Goal: Information Seeking & Learning: Check status

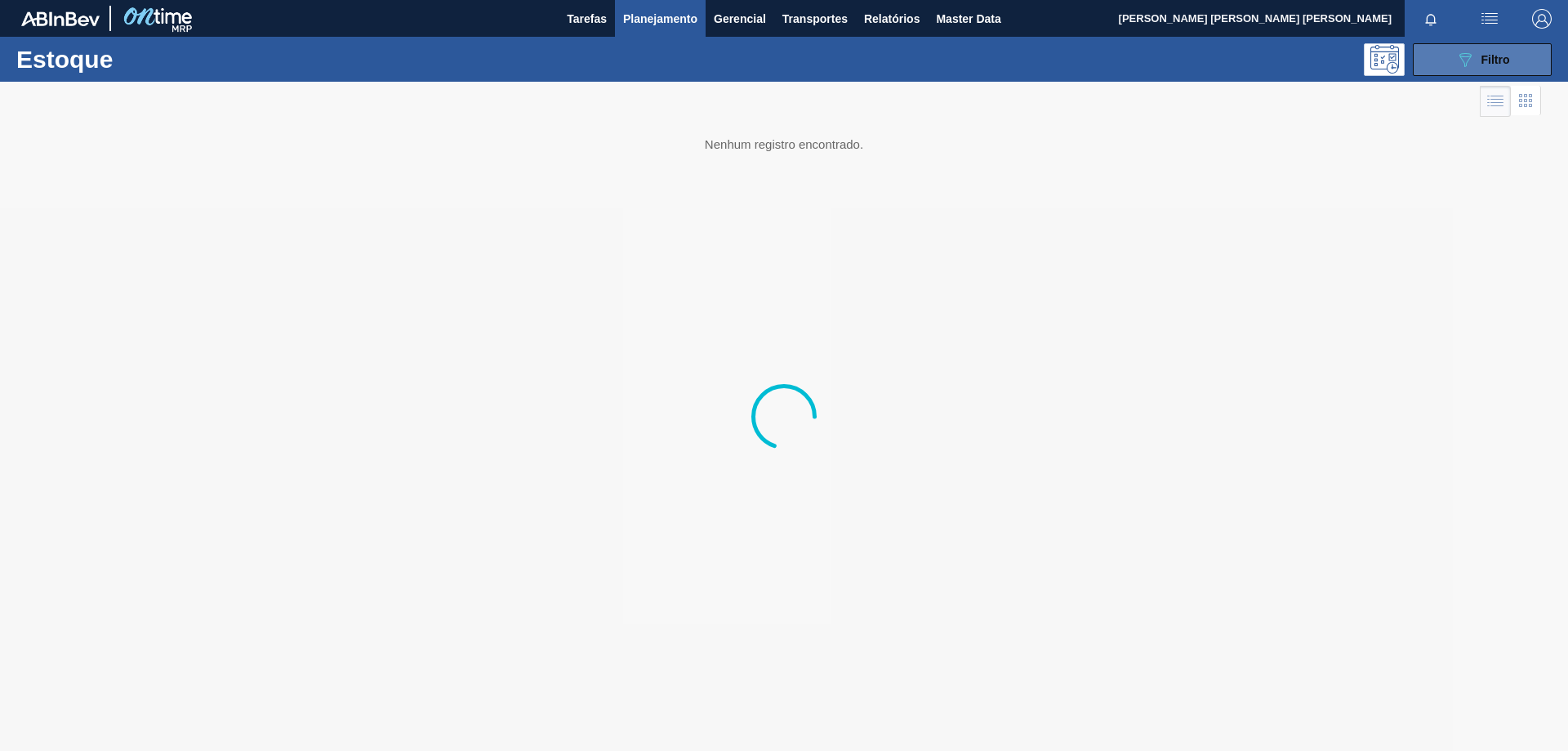
click at [1467, 54] on icon at bounding box center [1465, 60] width 12 height 14
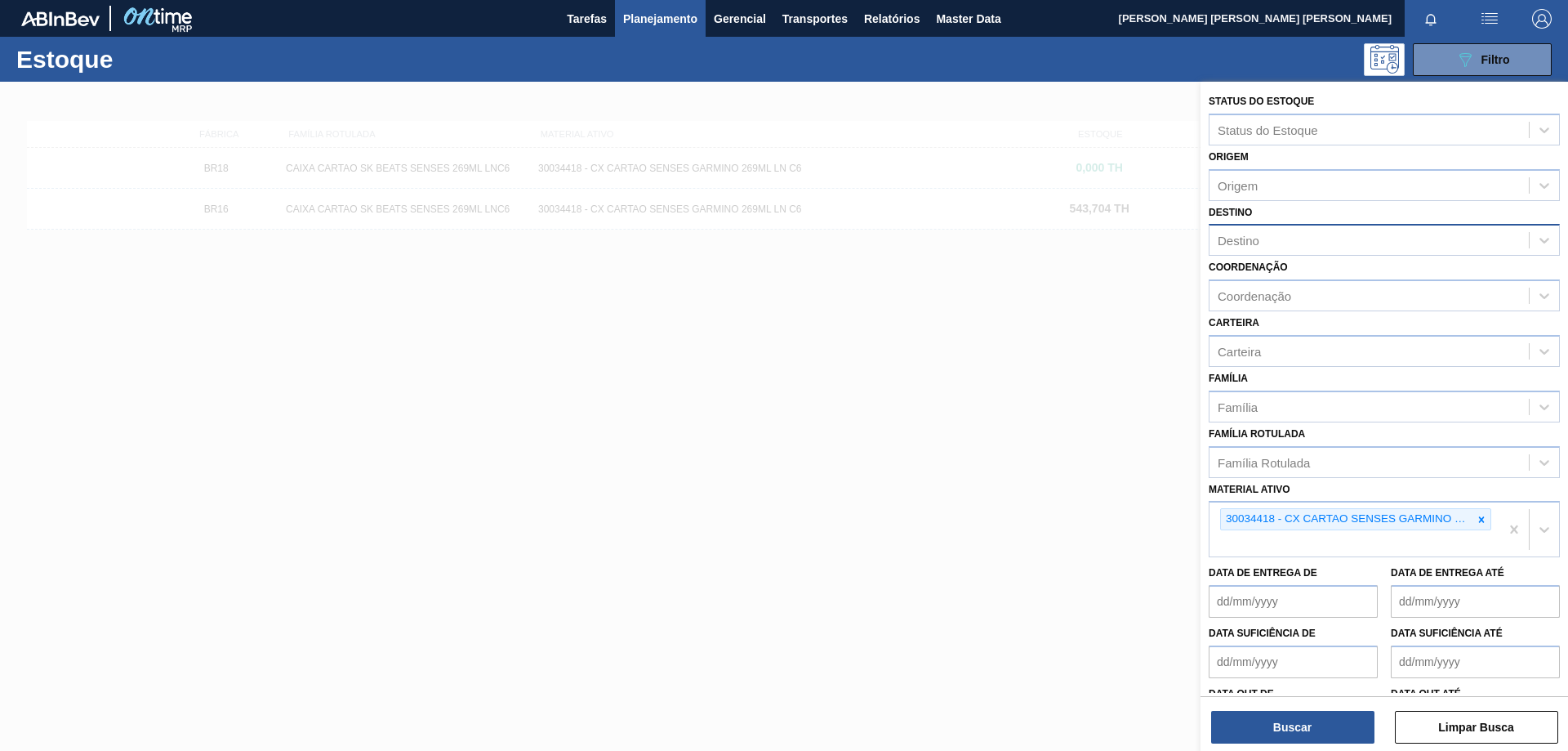
click at [1279, 240] on div "Destino" at bounding box center [1369, 241] width 319 height 24
type input "v"
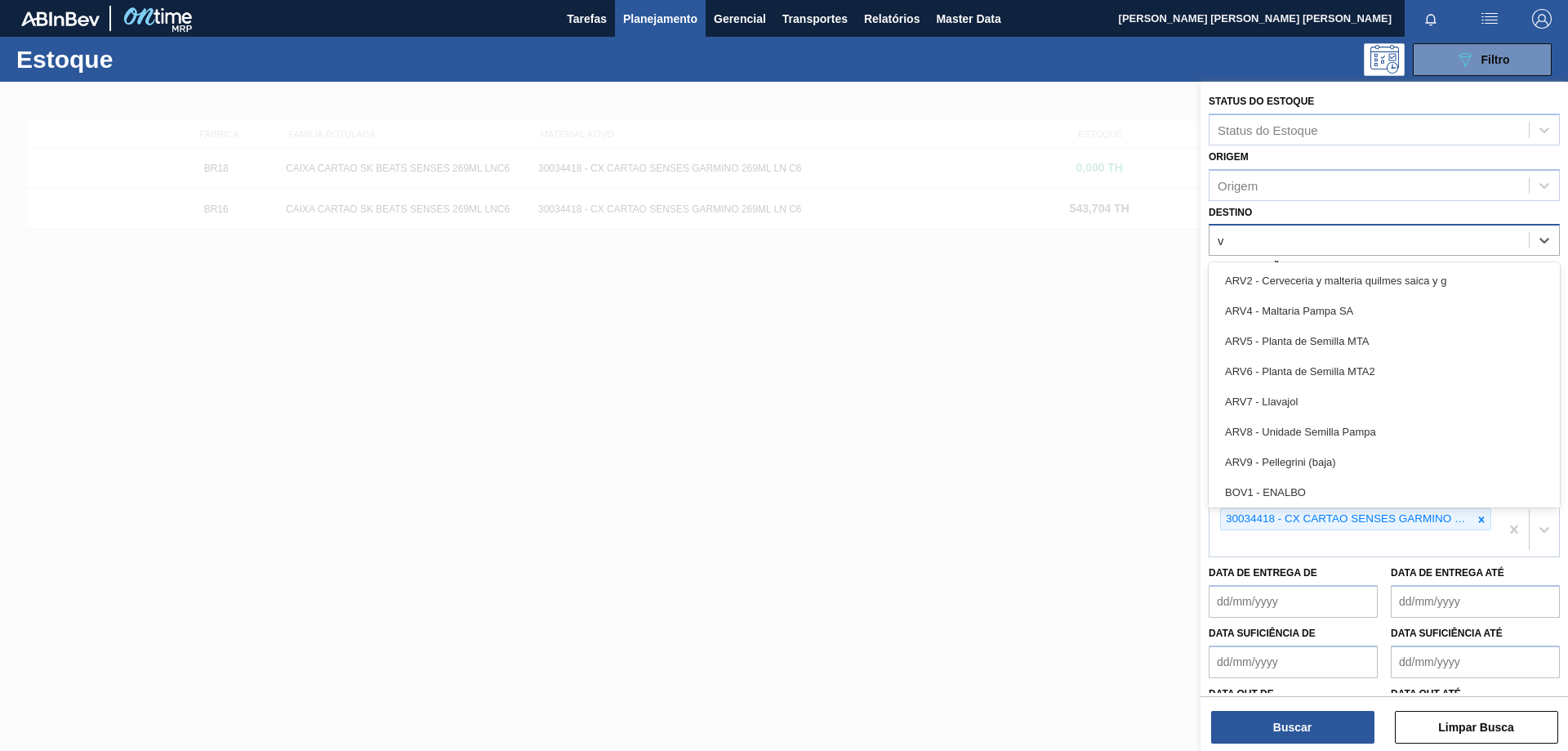
type input "ve"
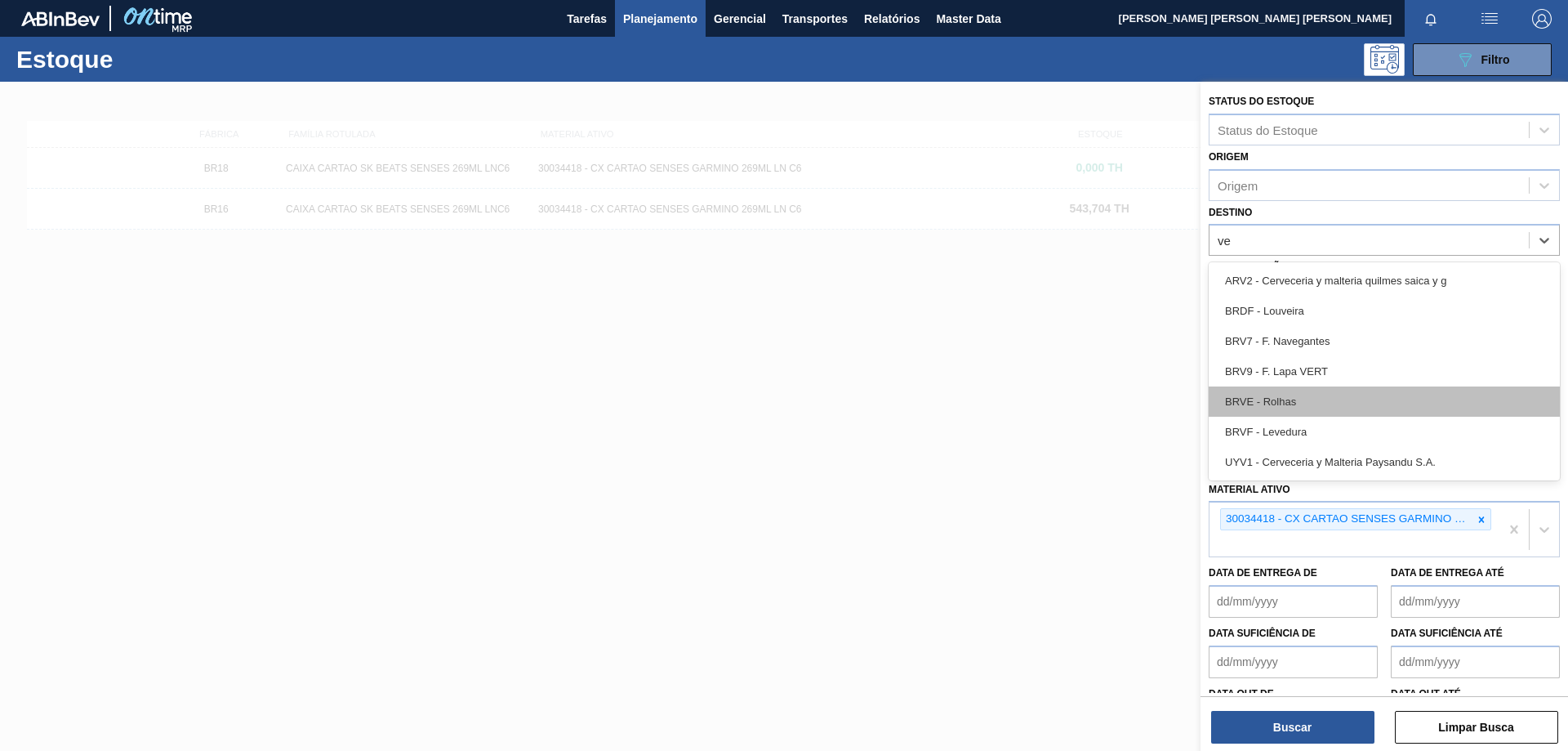
click at [1275, 396] on div "BRVE - Rolhas" at bounding box center [1384, 401] width 351 height 30
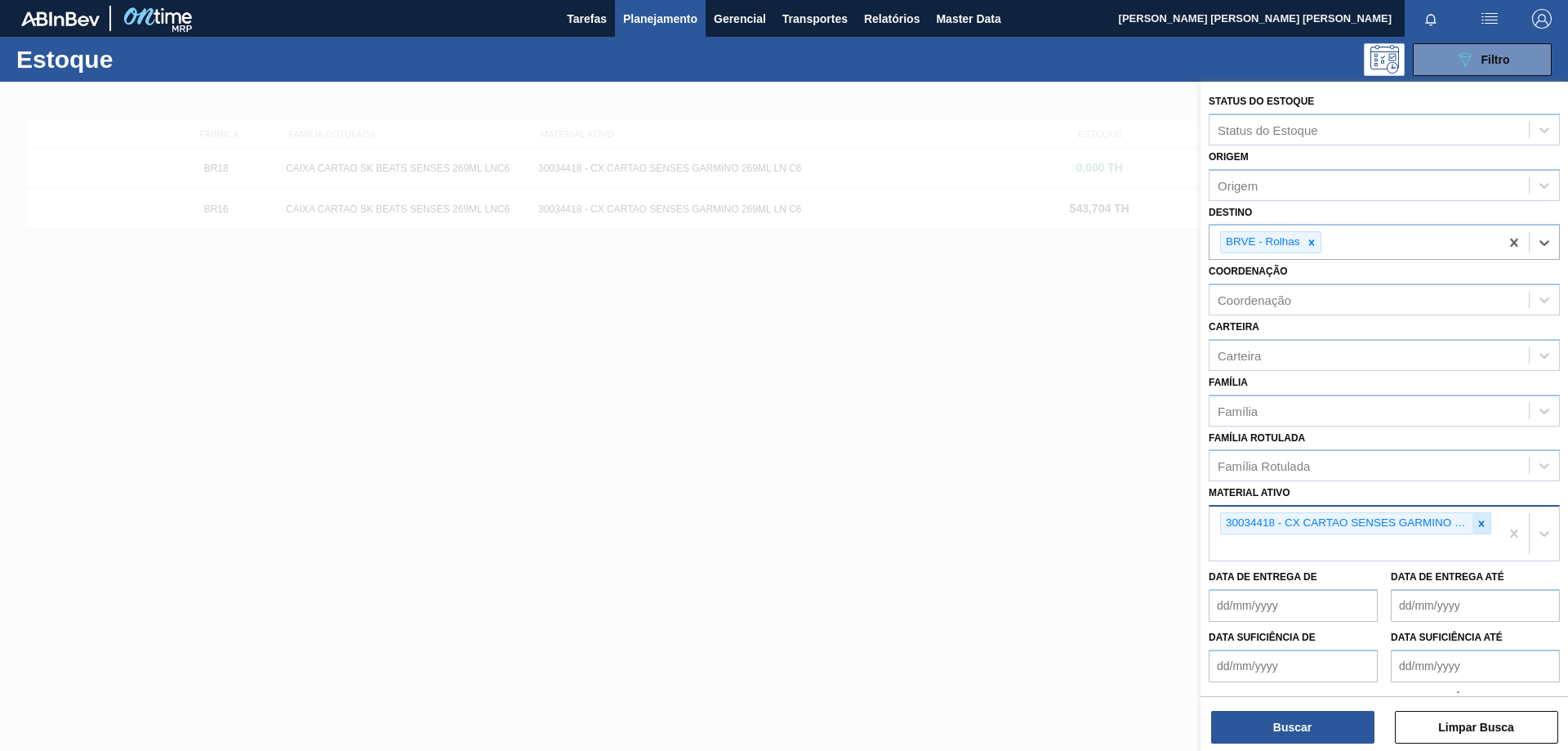
click at [1477, 518] on icon at bounding box center [1481, 523] width 11 height 11
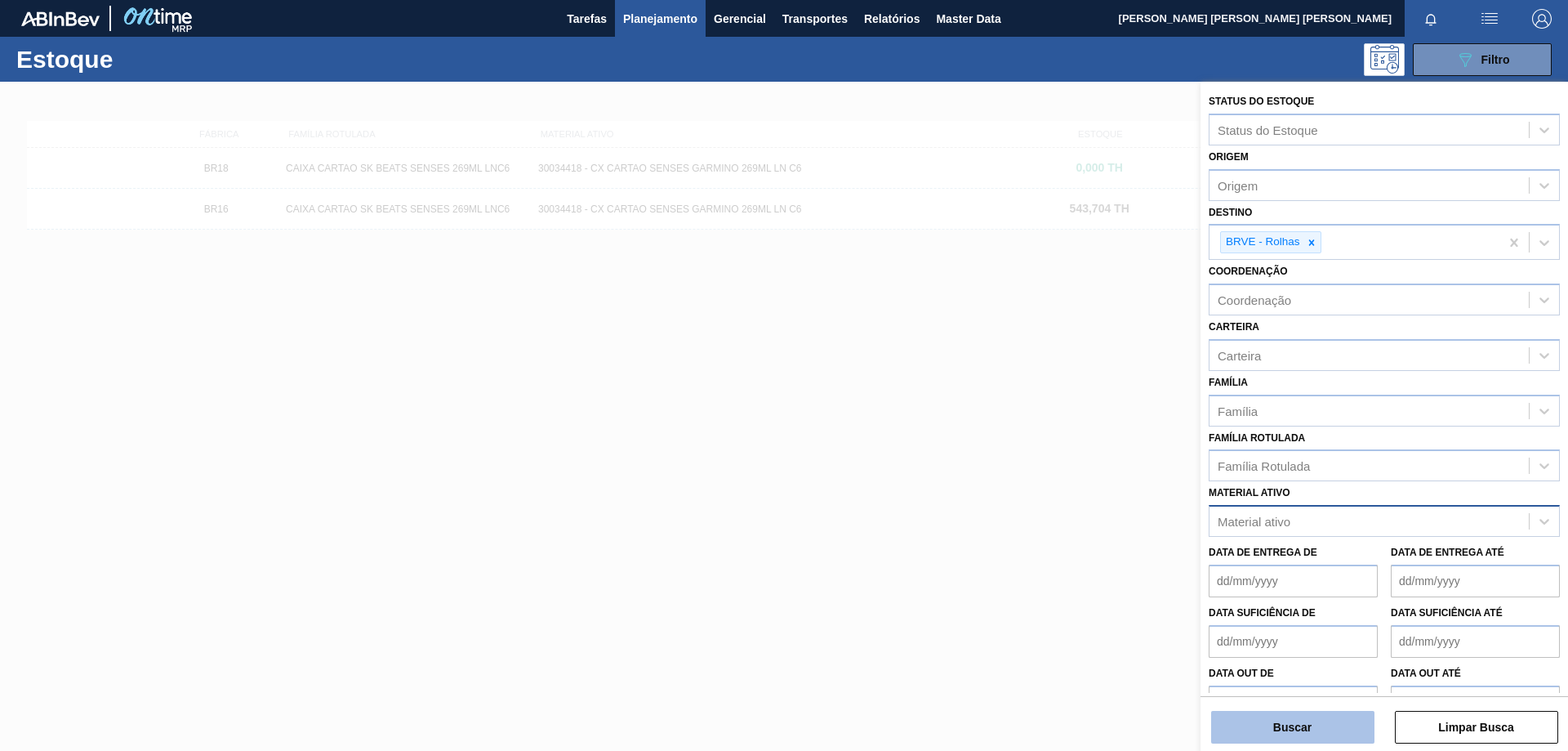
click at [1334, 733] on button "Buscar" at bounding box center [1292, 726] width 163 height 32
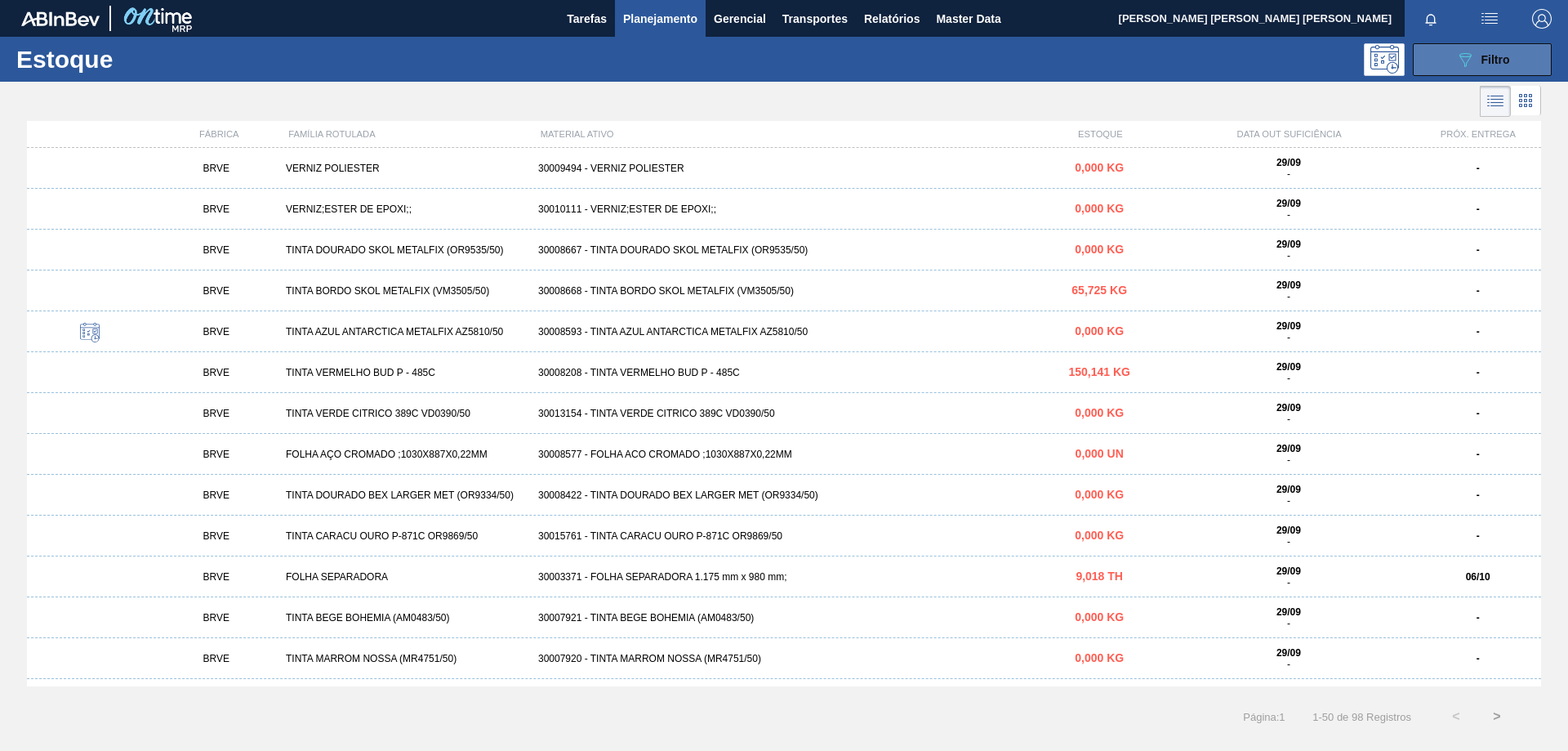
click at [1443, 67] on button "089F7B8B-B2A5-4AFE-B5C0-19BA573D28AC Filtro" at bounding box center [1482, 59] width 139 height 32
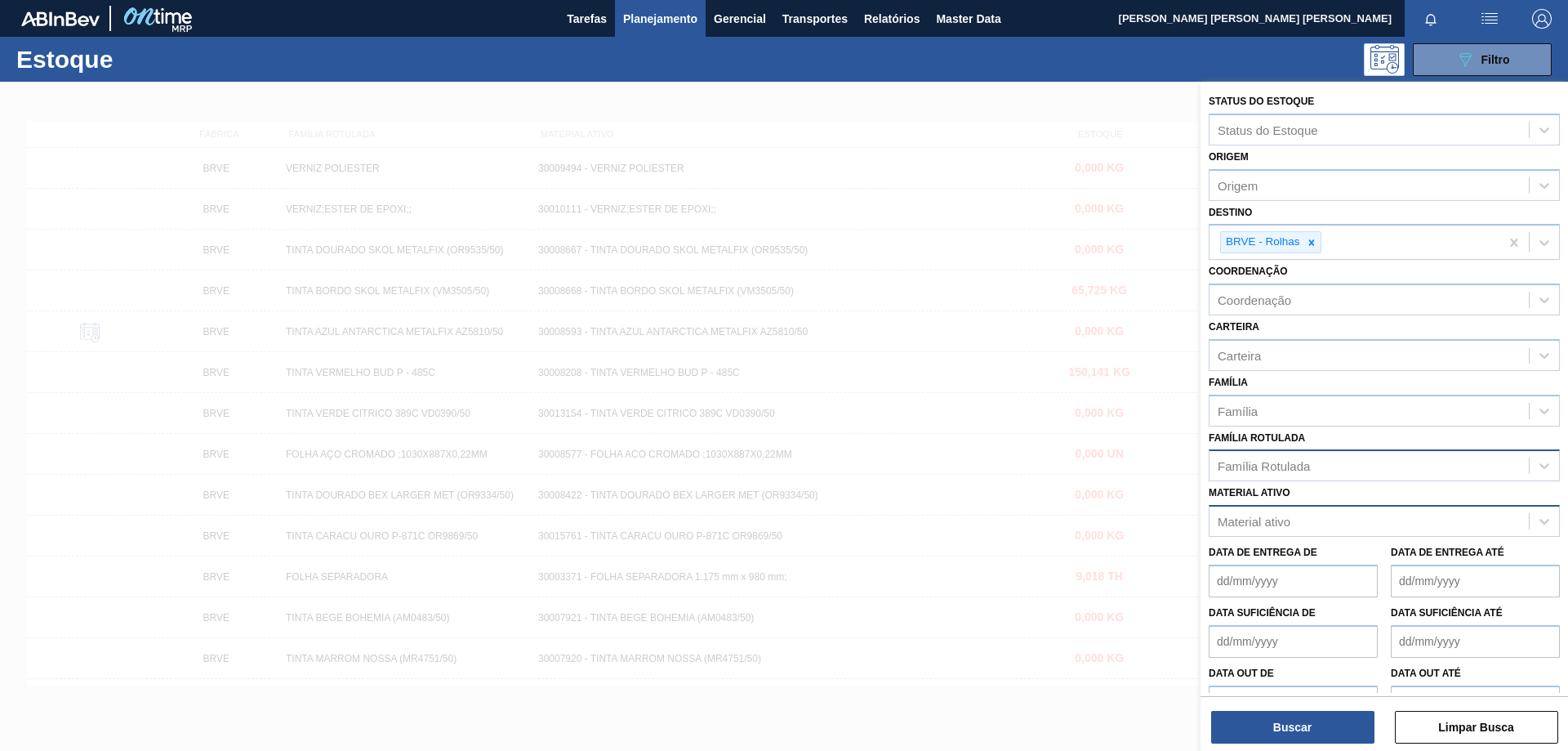
click at [1294, 462] on div "Família Rotulada" at bounding box center [1264, 466] width 92 height 14
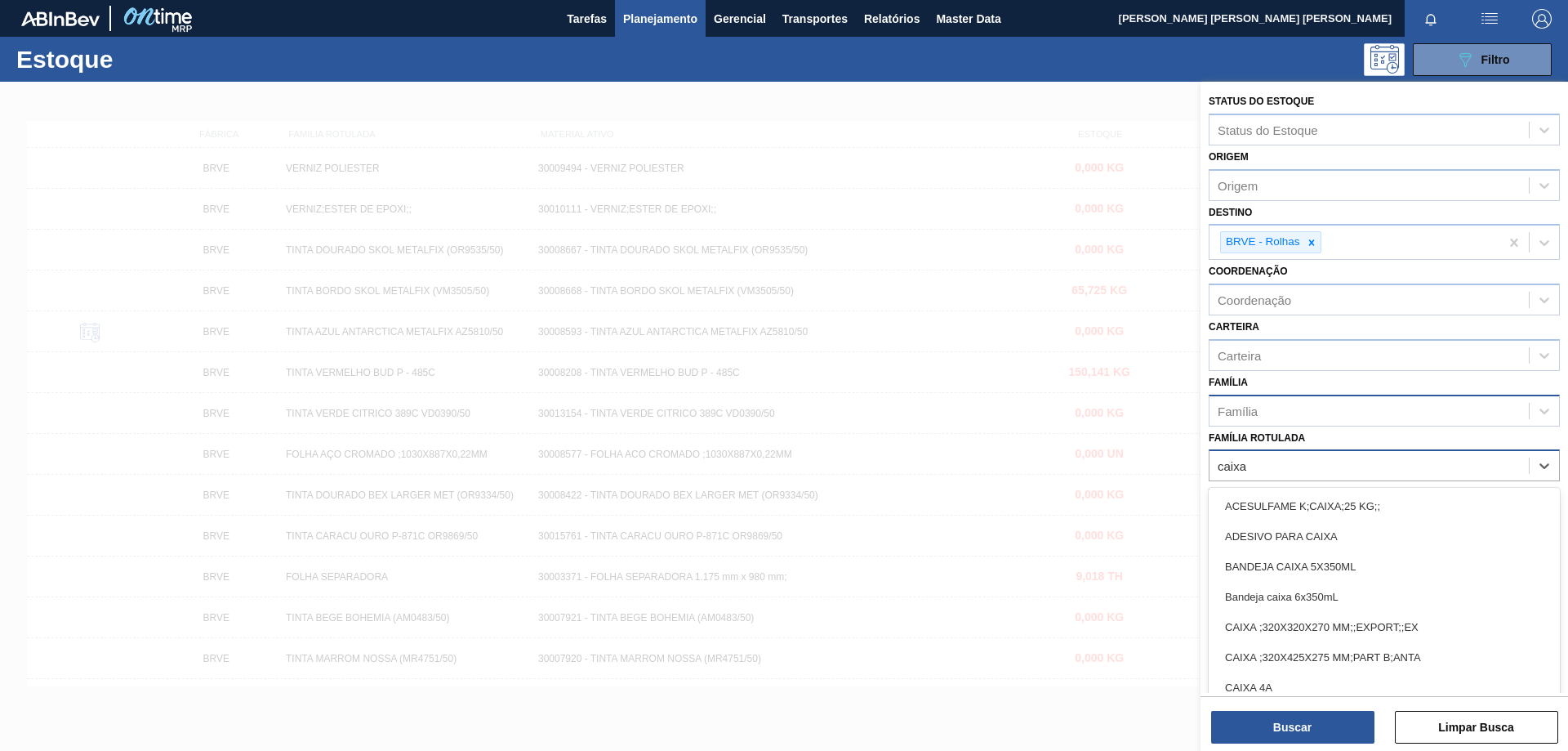
type Rotulada "caixa"
click at [1294, 416] on div "Família" at bounding box center [1369, 411] width 319 height 24
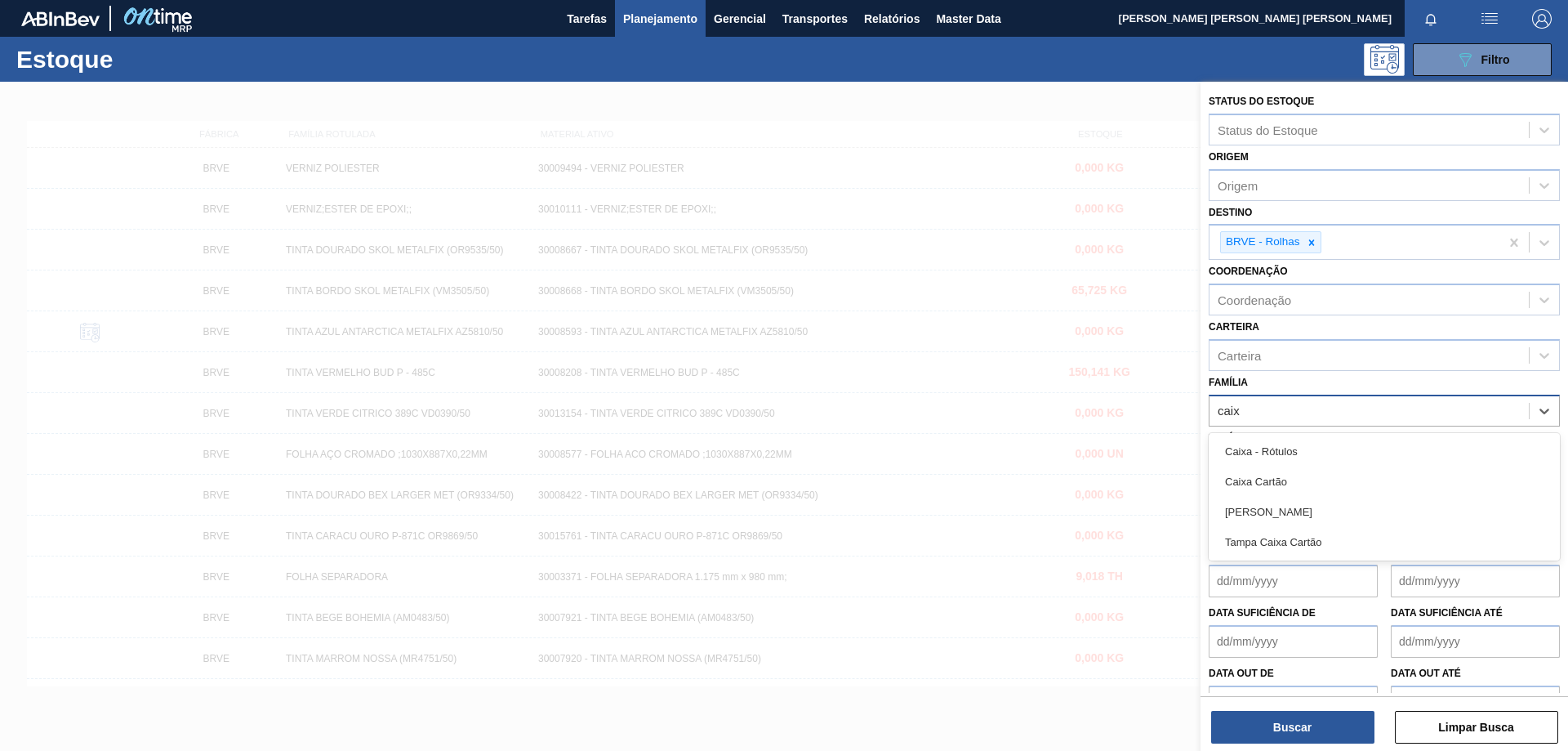
type input "caixa"
click at [1279, 507] on div "[PERSON_NAME]" at bounding box center [1384, 511] width 351 height 30
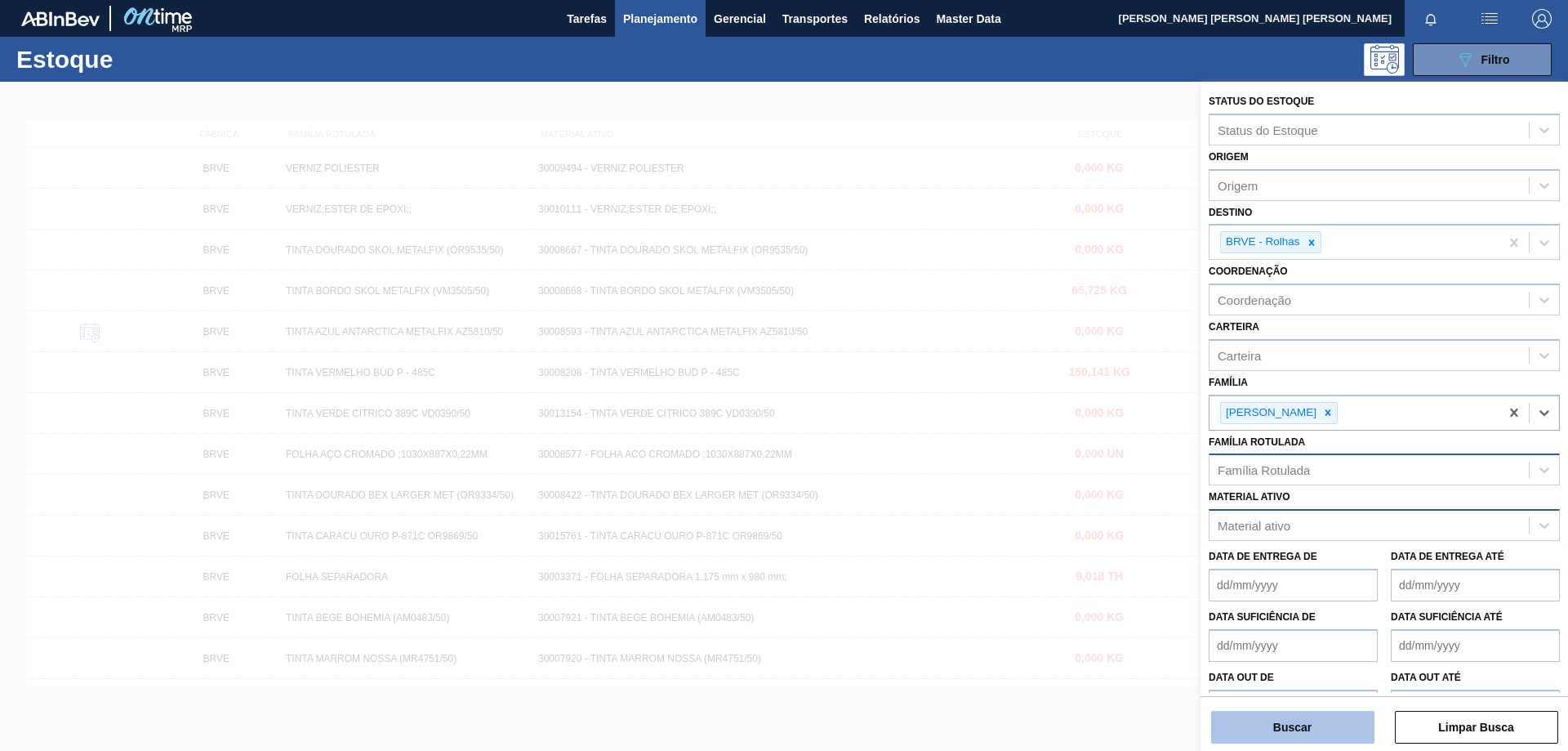
click at [1313, 715] on button "Buscar" at bounding box center [1292, 726] width 163 height 32
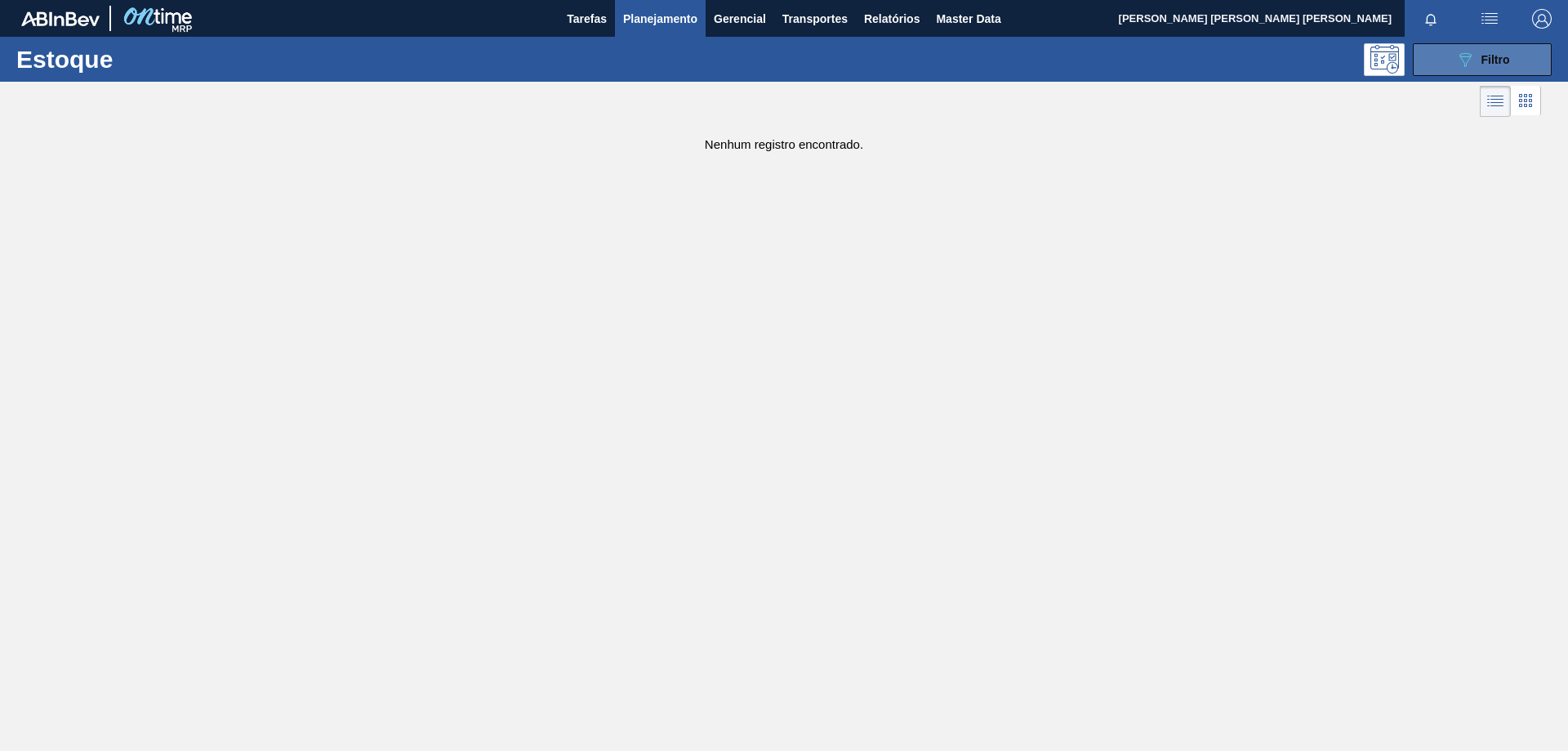
click at [1469, 70] on button "089F7B8B-B2A5-4AFE-B5C0-19BA573D28AC Filtro" at bounding box center [1482, 59] width 139 height 32
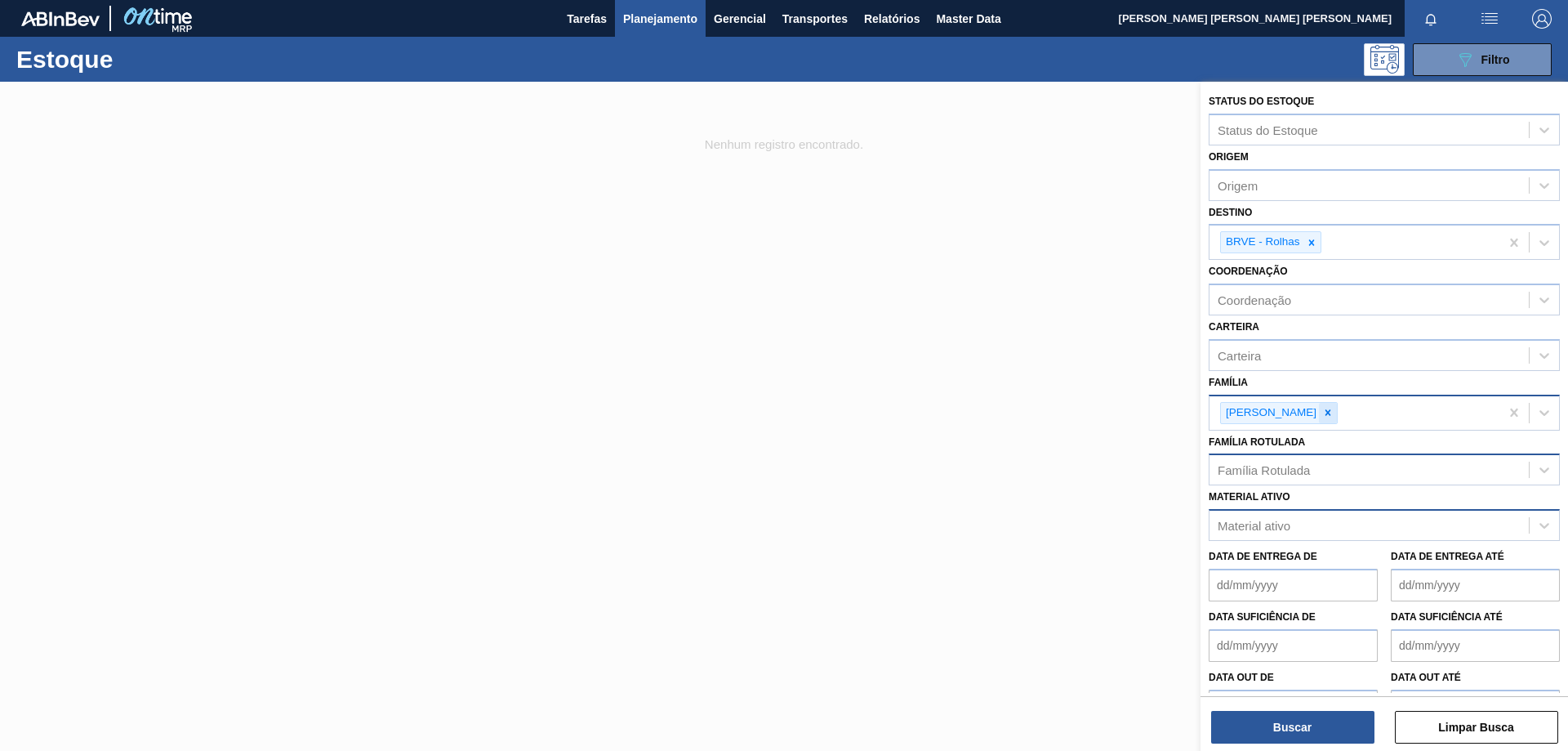
click at [1323, 417] on icon at bounding box center [1328, 412] width 11 height 11
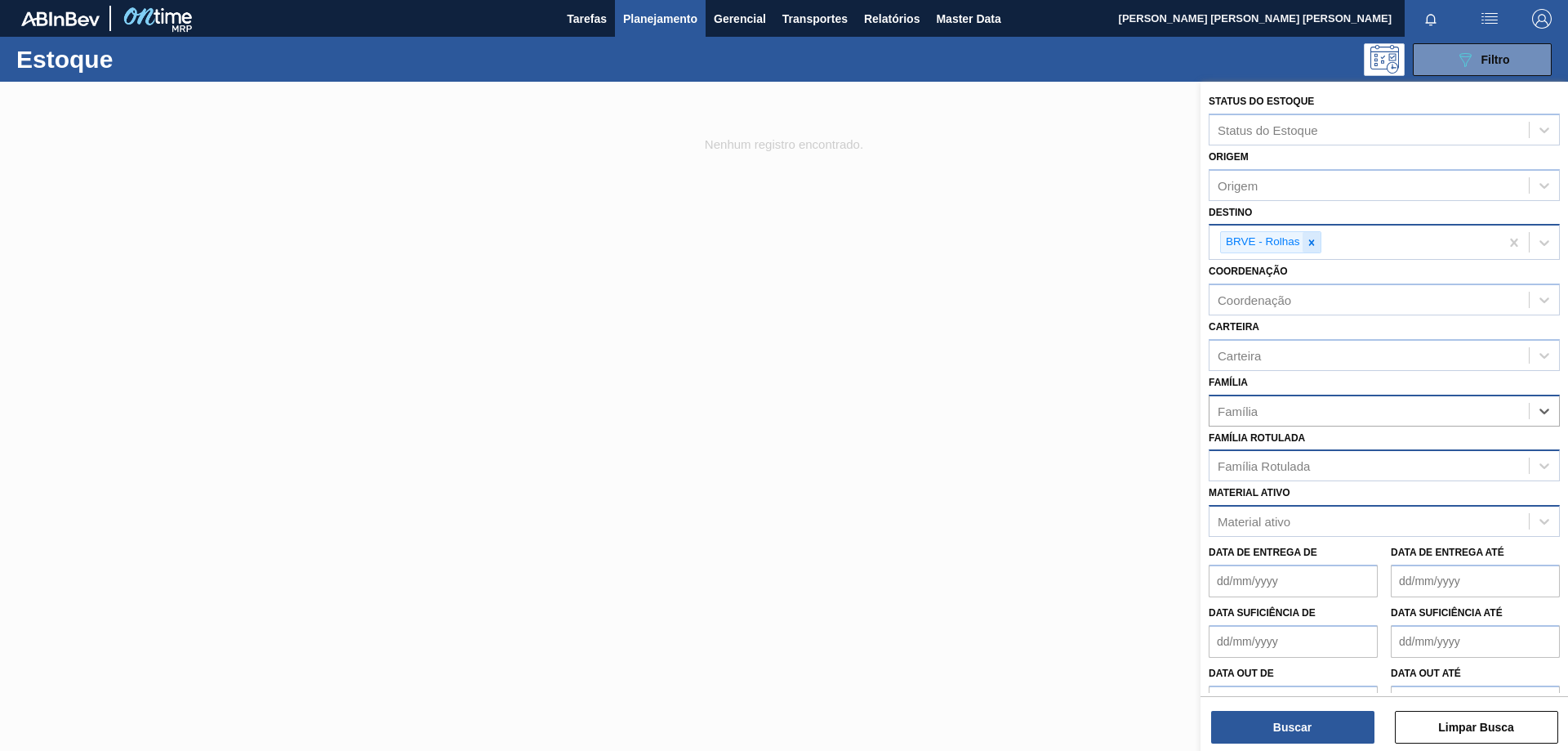
click at [1313, 242] on icon at bounding box center [1312, 243] width 11 height 11
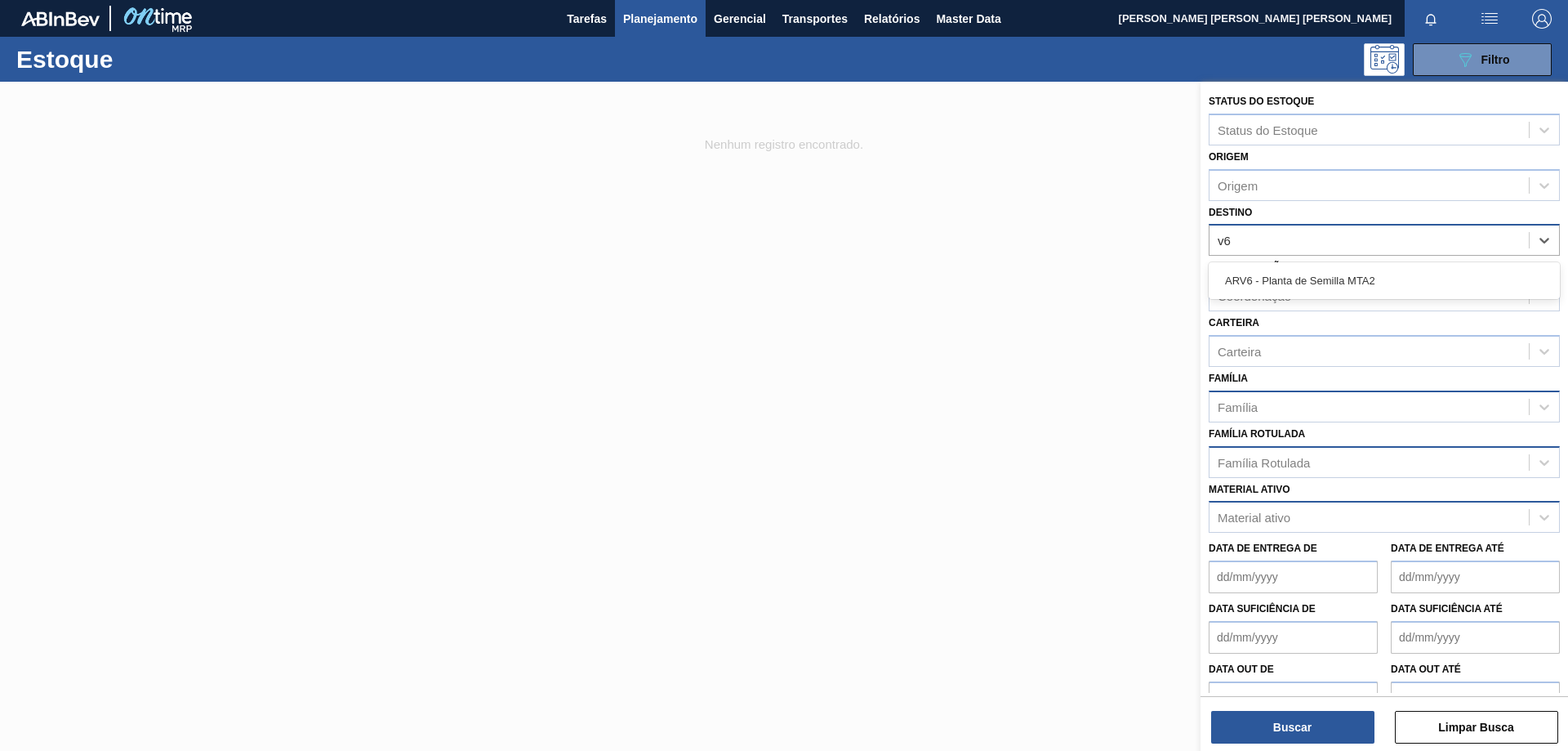
type input "v"
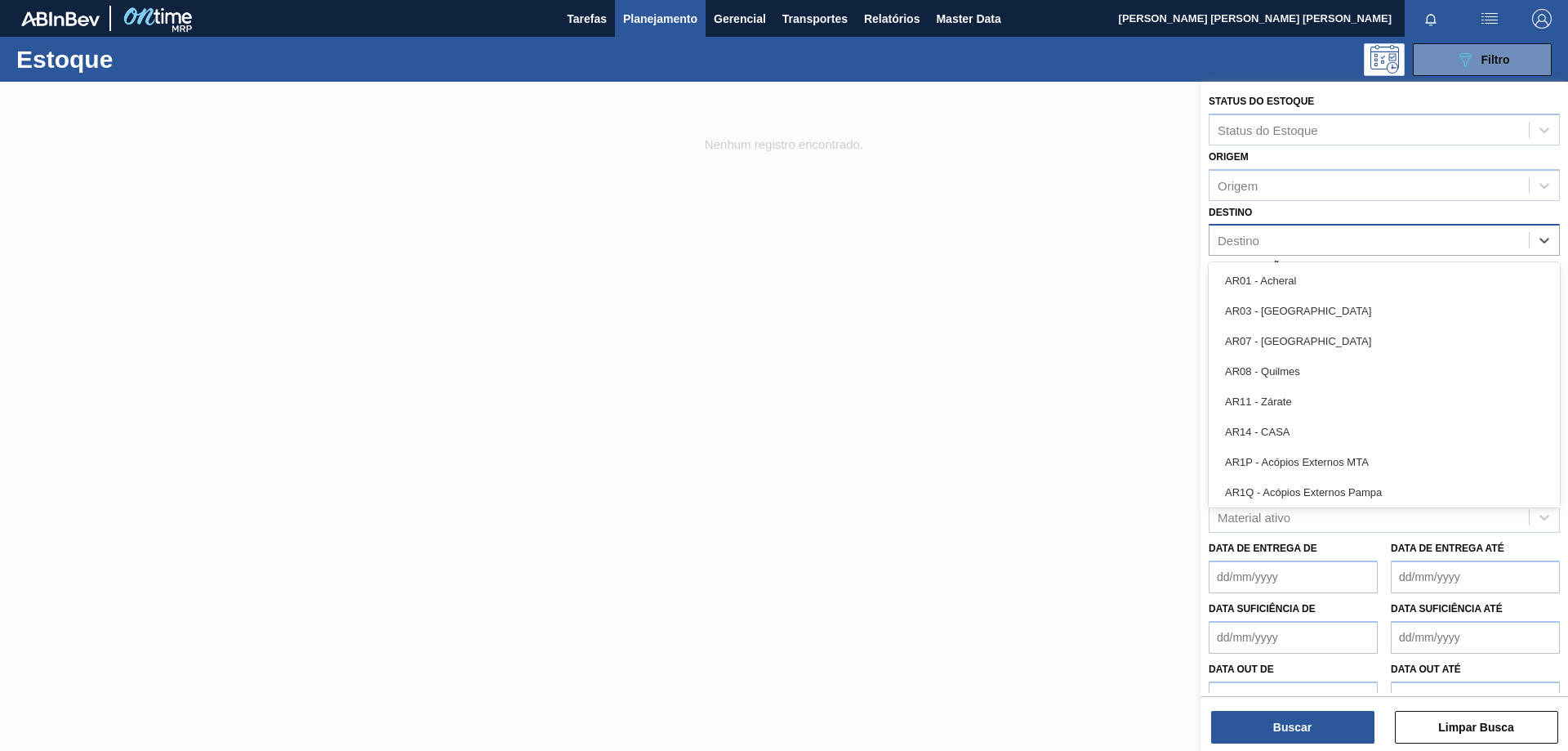
click at [858, 388] on div at bounding box center [784, 458] width 1568 height 751
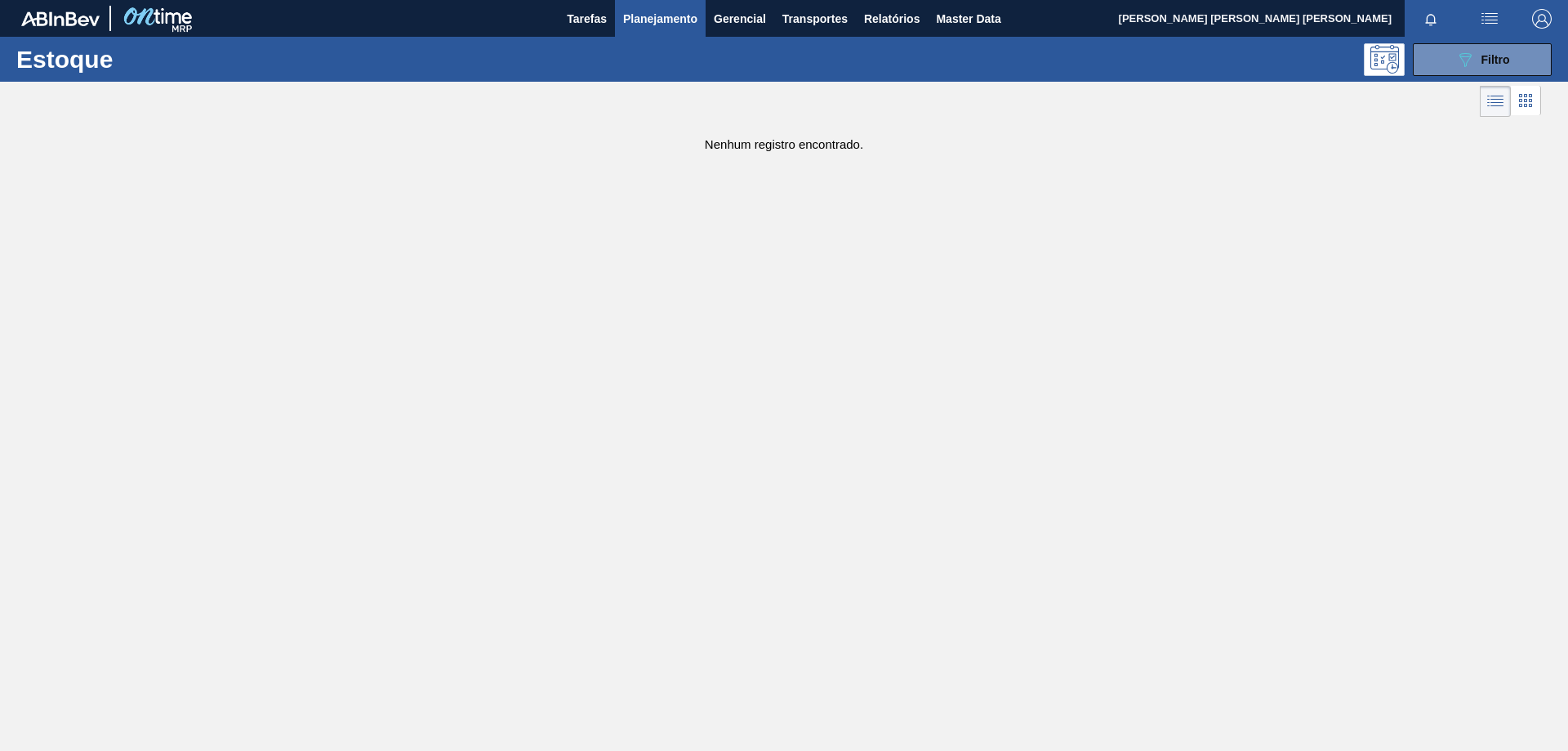
click at [1440, 77] on div "Estoque 089F7B8B-B2A5-4AFE-B5C0-19BA573D28AC Filtro" at bounding box center [784, 59] width 1568 height 45
click at [1448, 62] on button "089F7B8B-B2A5-4AFE-B5C0-19BA573D28AC Filtro" at bounding box center [1482, 59] width 139 height 32
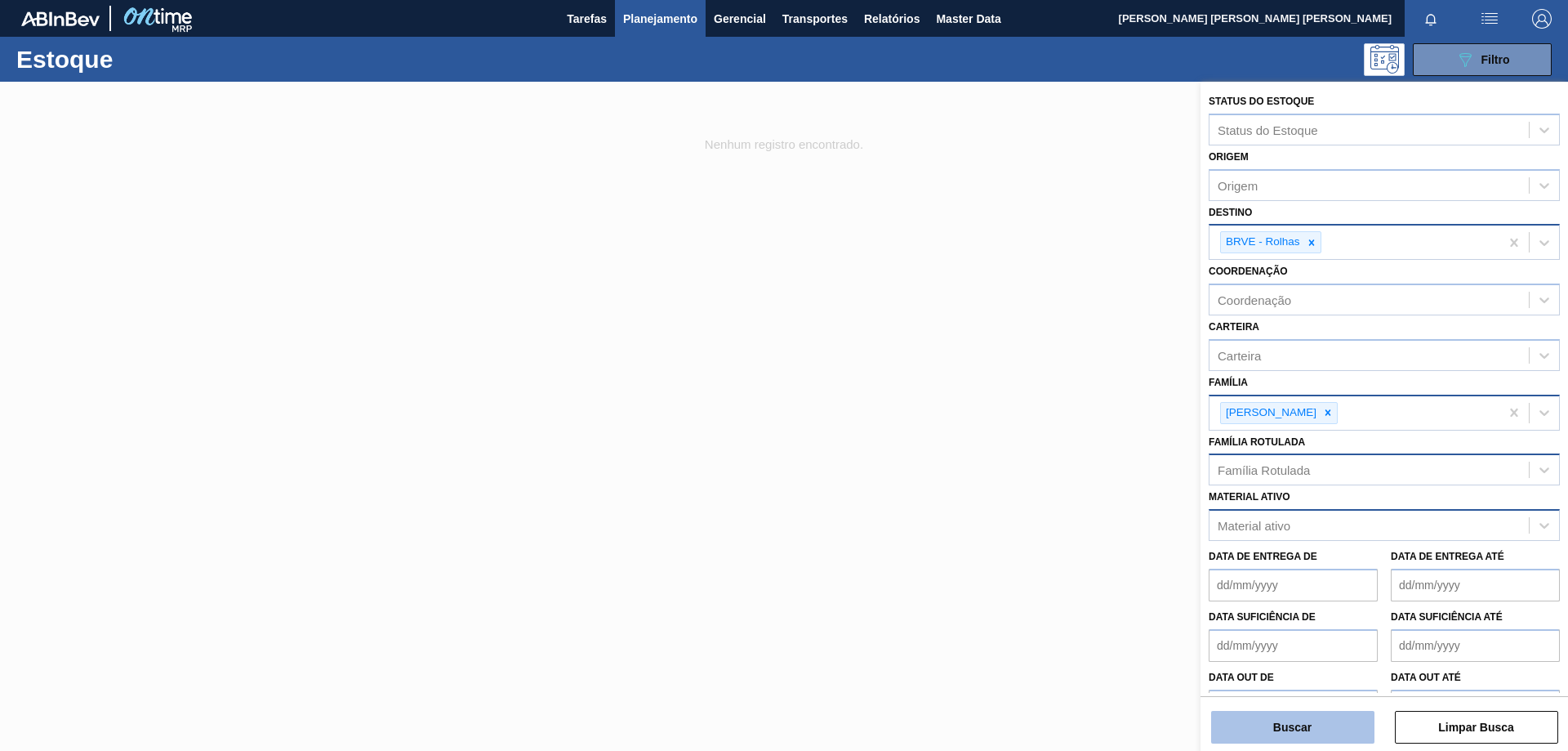
click at [1310, 720] on button "Buscar" at bounding box center [1292, 726] width 163 height 32
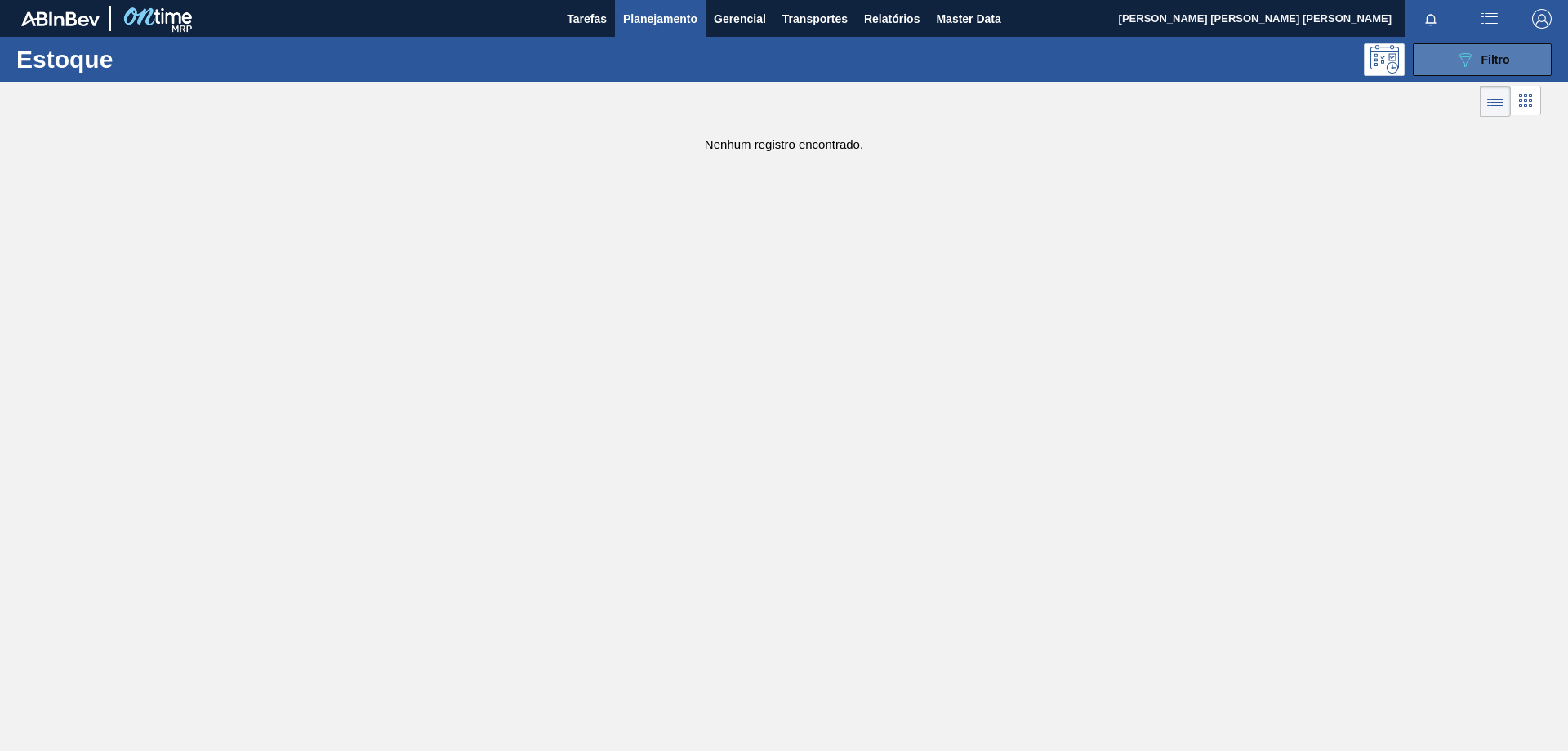
click at [1451, 45] on button "089F7B8B-B2A5-4AFE-B5C0-19BA573D28AC Filtro" at bounding box center [1482, 59] width 139 height 32
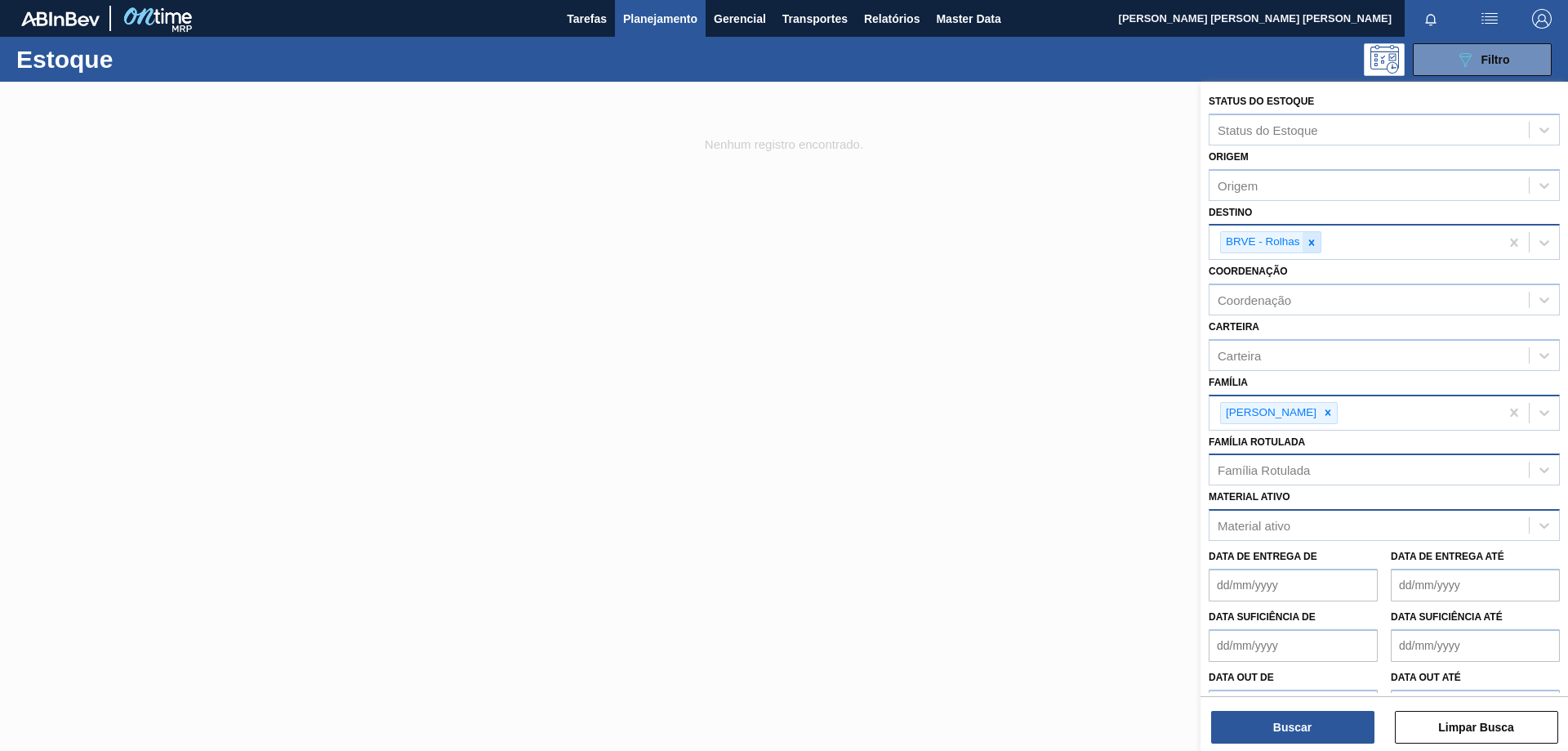
click at [1315, 244] on icon at bounding box center [1312, 243] width 11 height 11
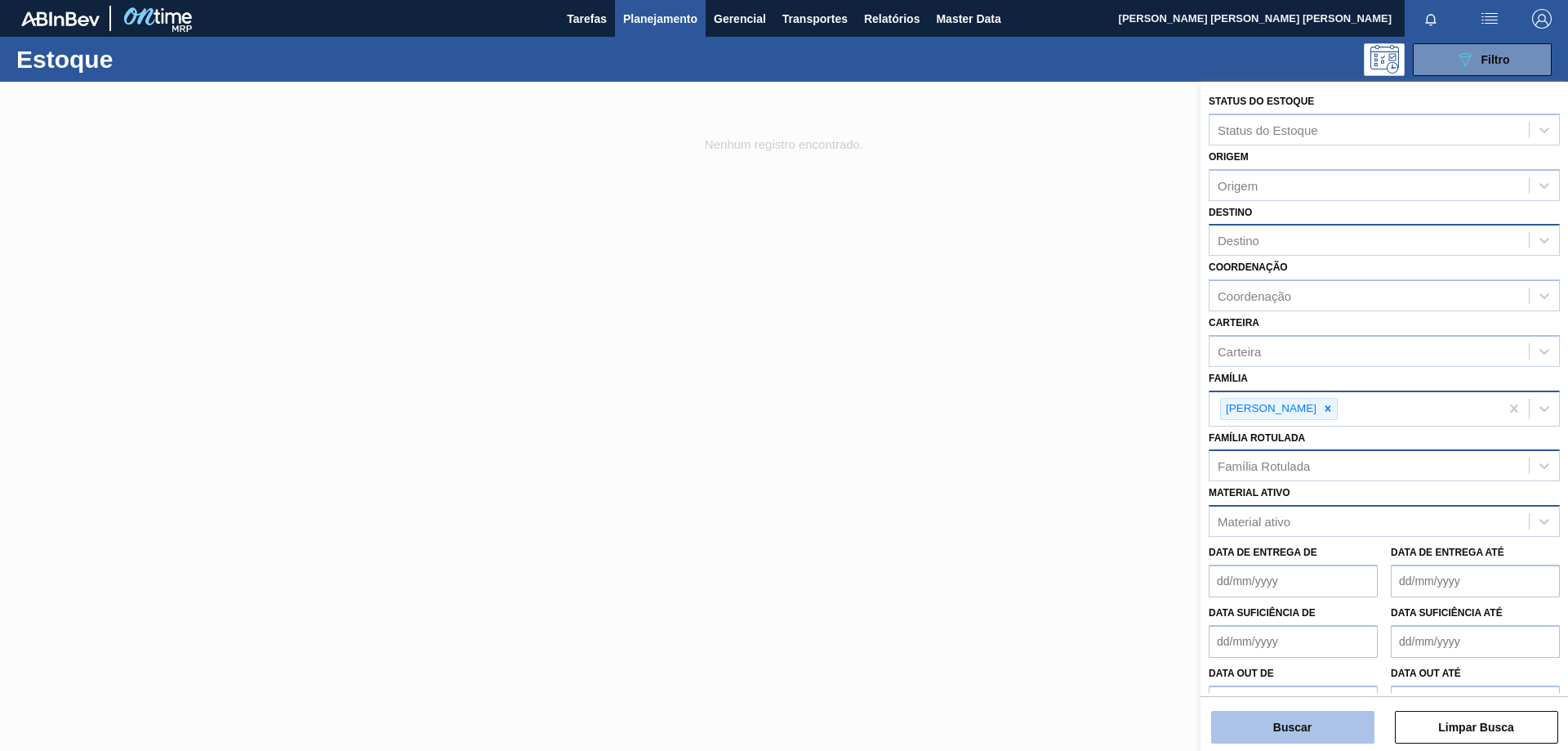
click at [1330, 712] on button "Buscar" at bounding box center [1292, 726] width 163 height 32
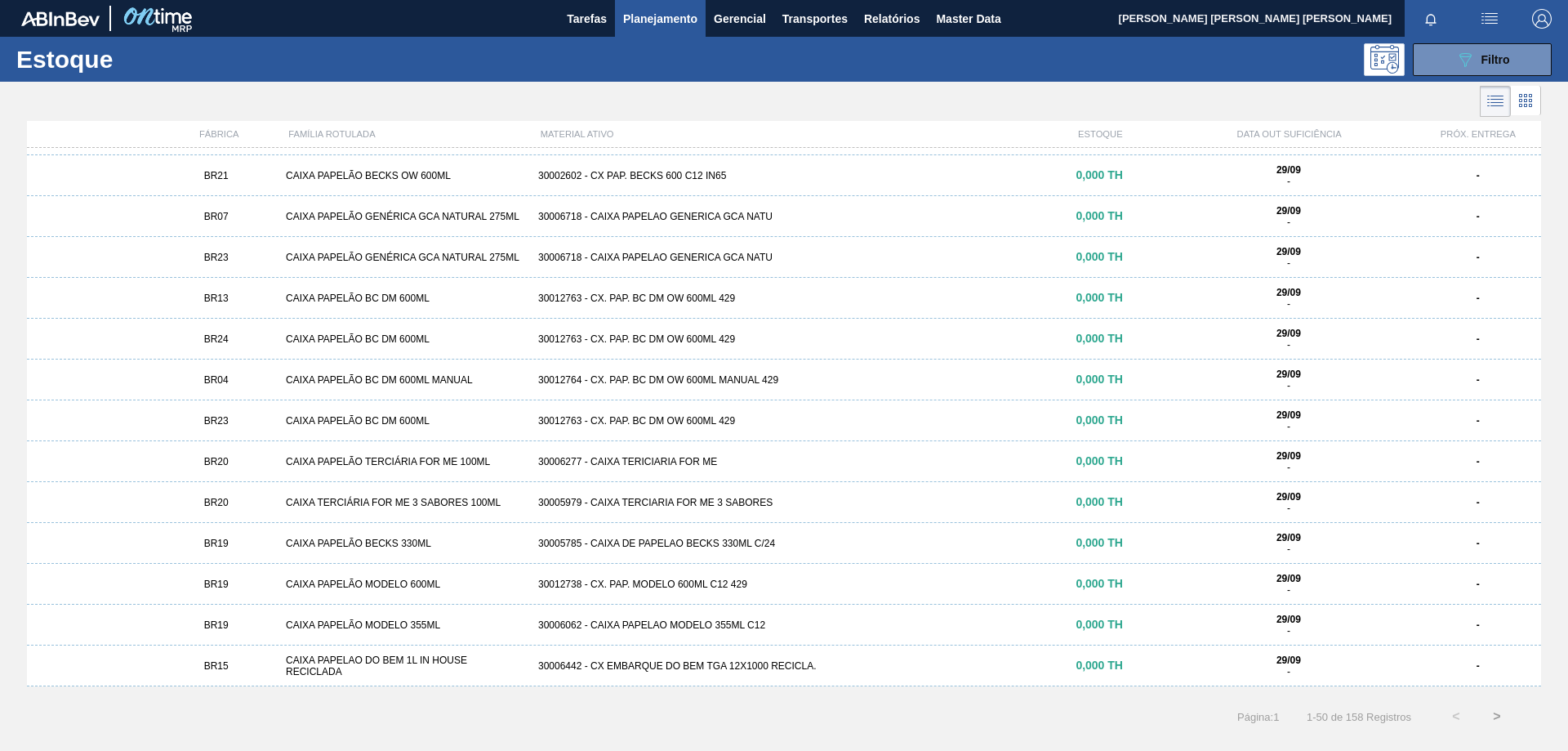
scroll to position [1144, 0]
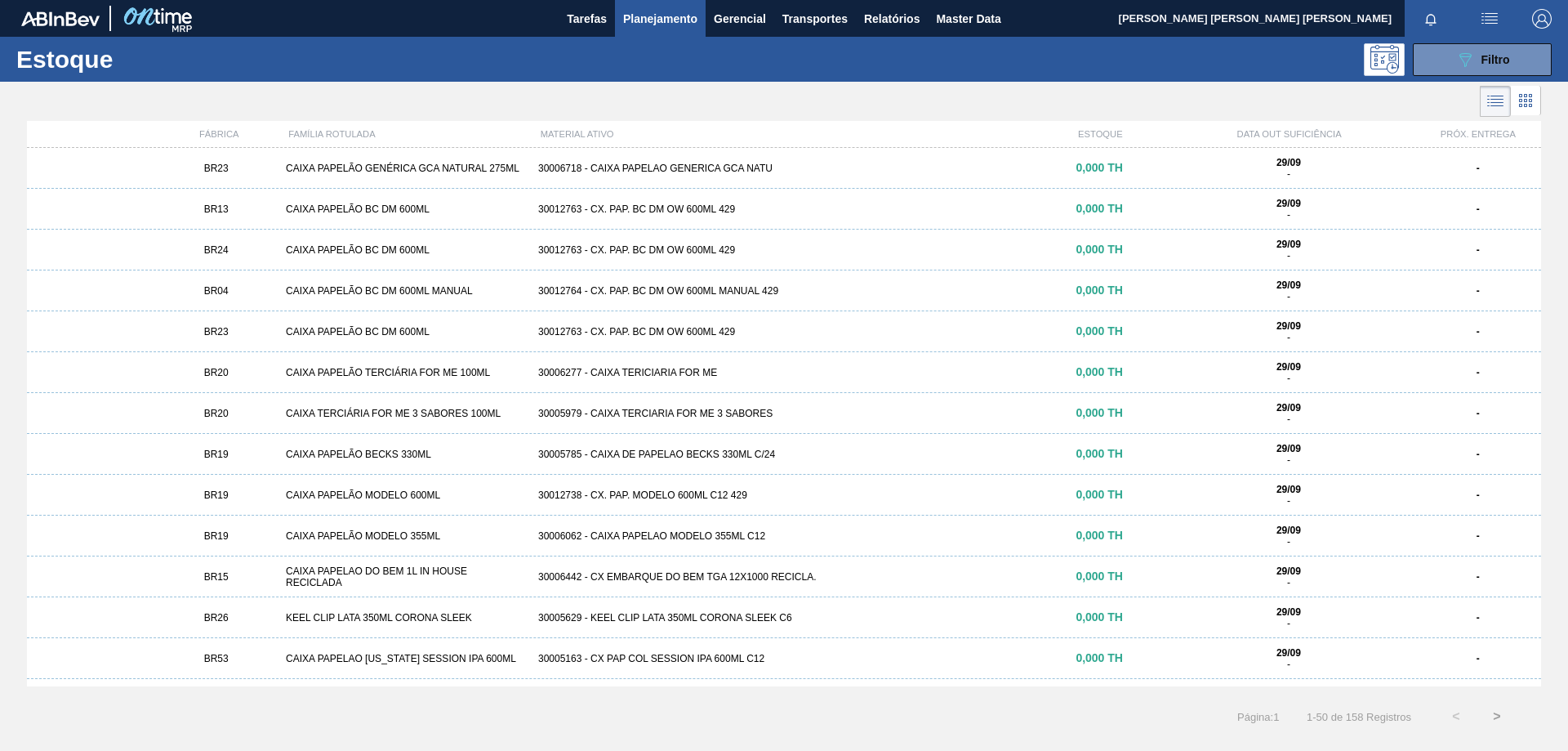
click at [208, 137] on div "FÁBRICA" at bounding box center [219, 134] width 125 height 10
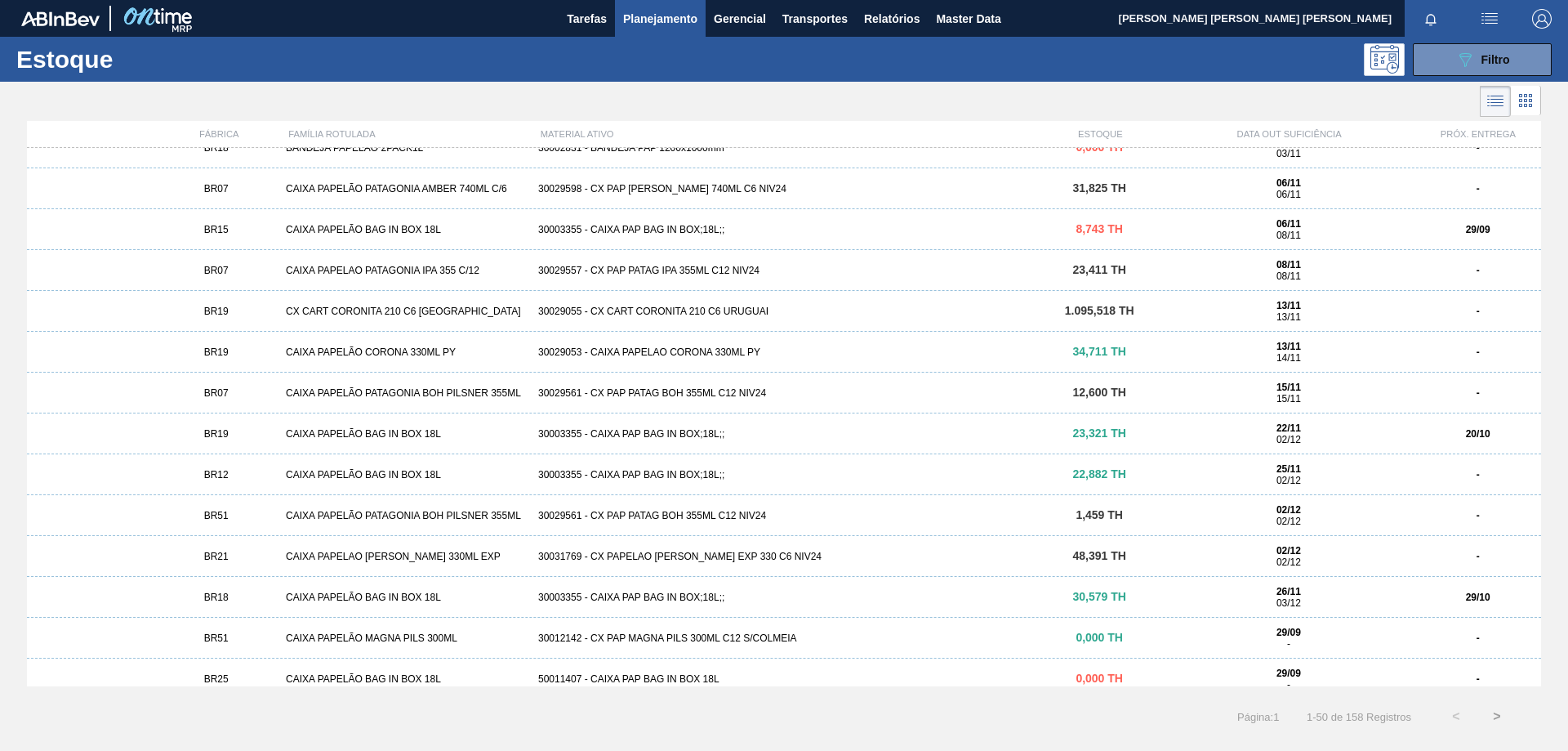
scroll to position [0, 0]
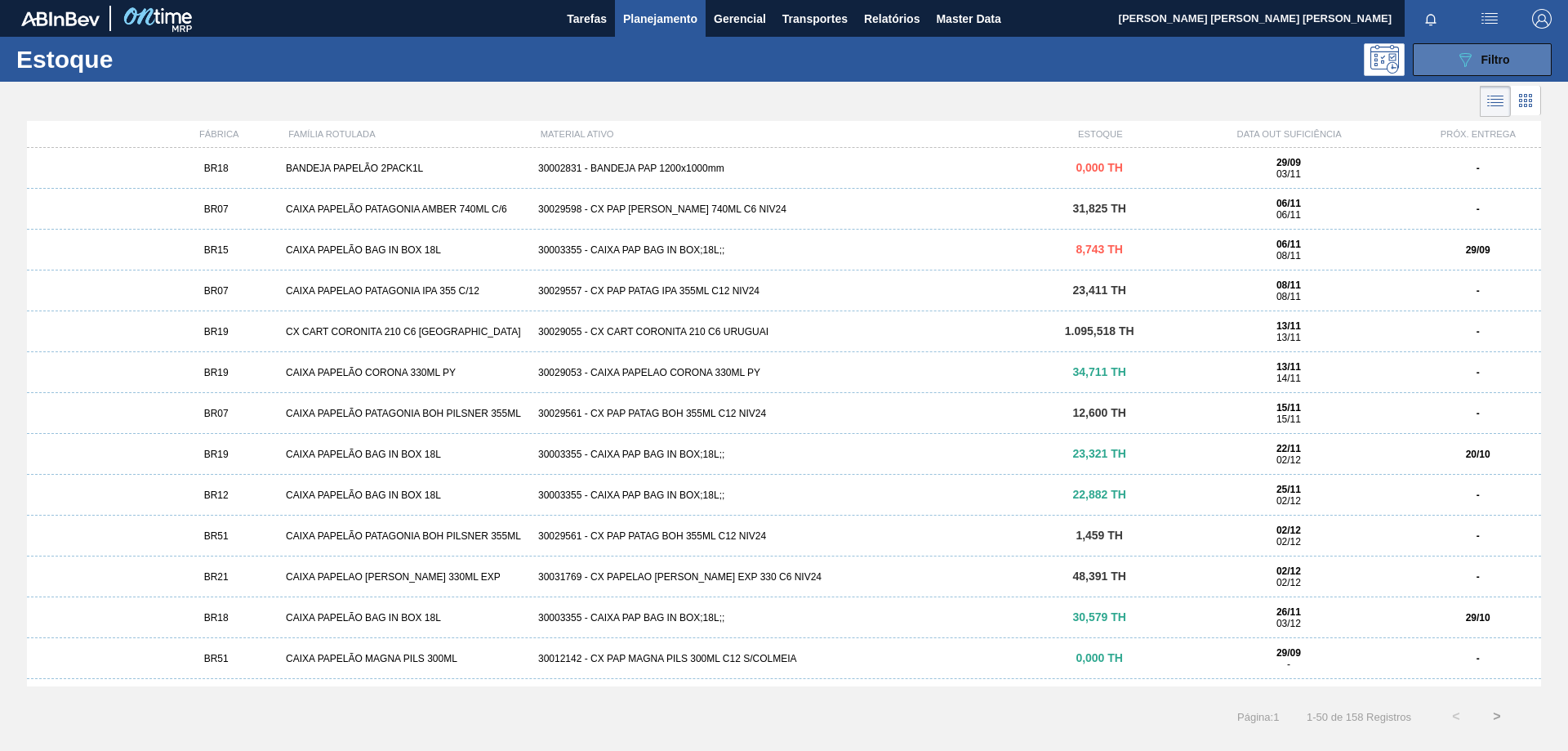
click at [1492, 66] on div "089F7B8B-B2A5-4AFE-B5C0-19BA573D28AC Filtro" at bounding box center [1482, 59] width 54 height 19
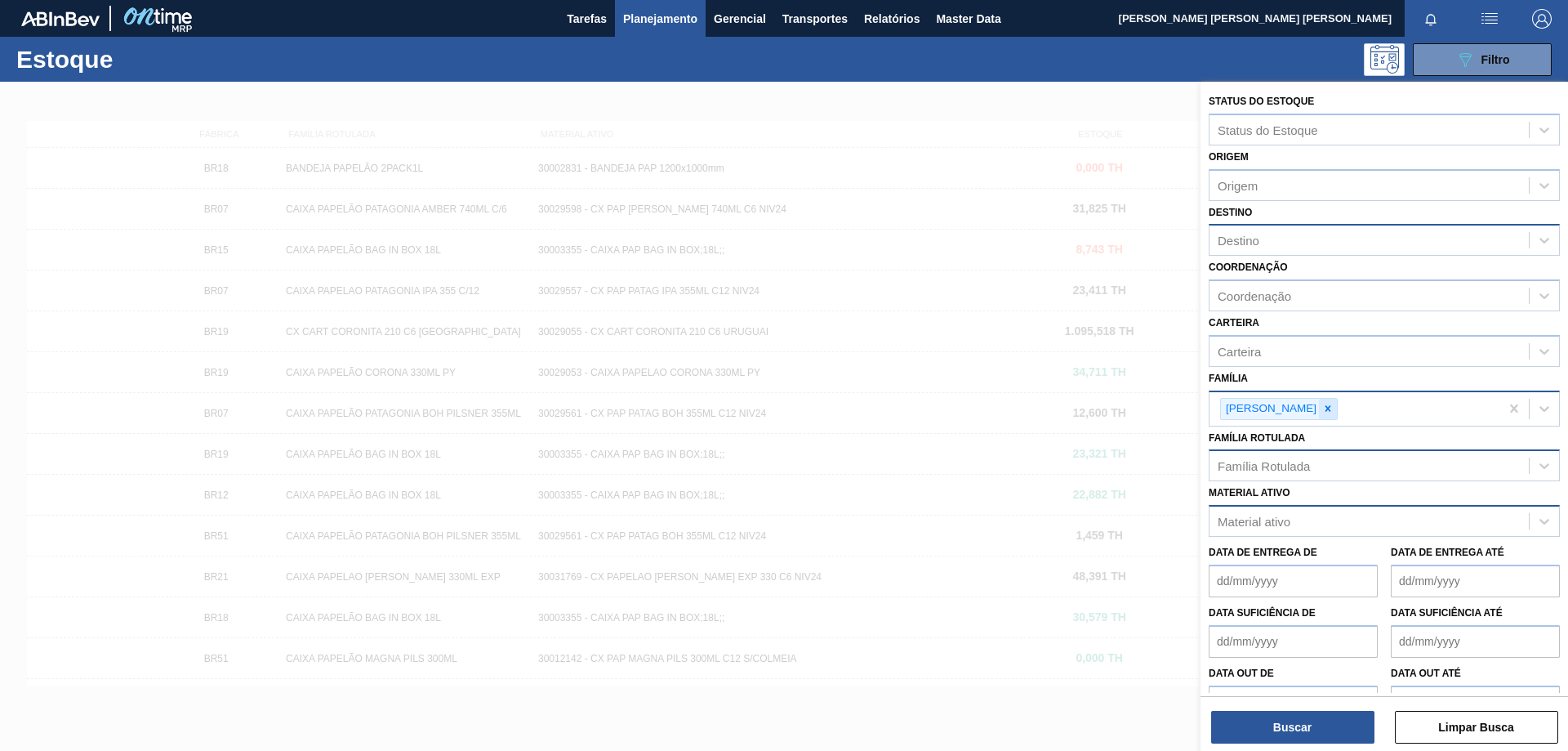
click at [1325, 411] on icon at bounding box center [1328, 409] width 6 height 6
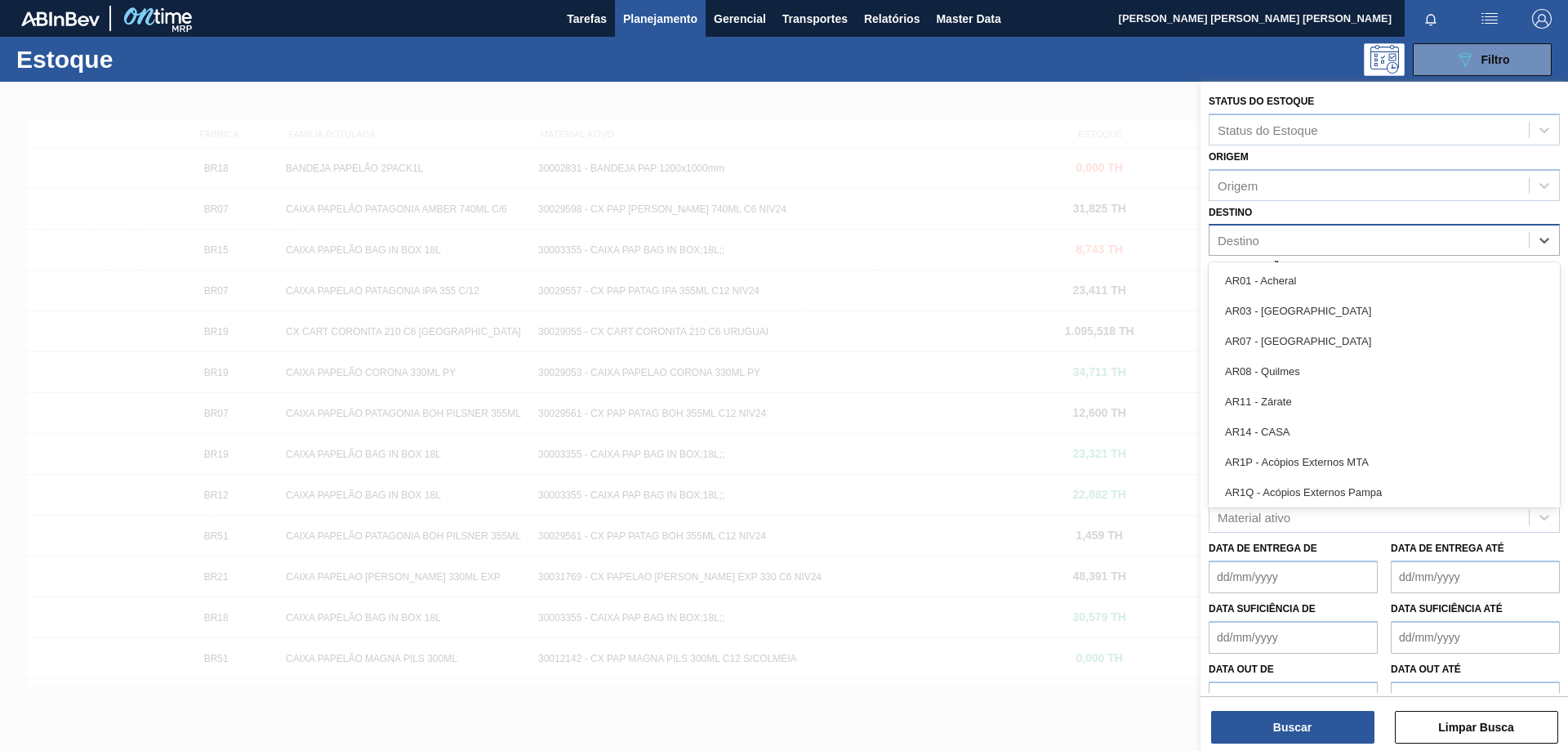
click at [1270, 239] on div "Destino" at bounding box center [1369, 241] width 319 height 24
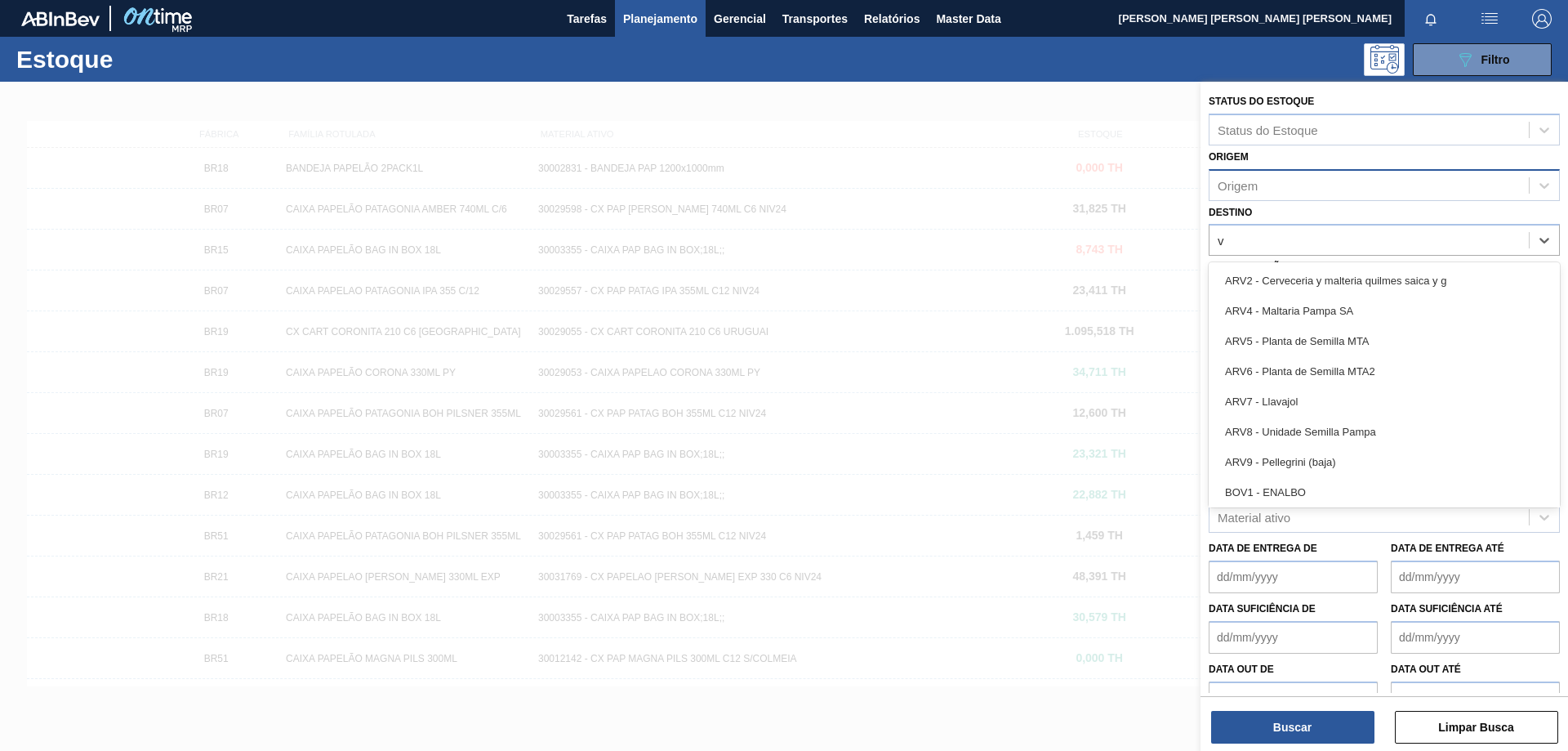
type input "ve"
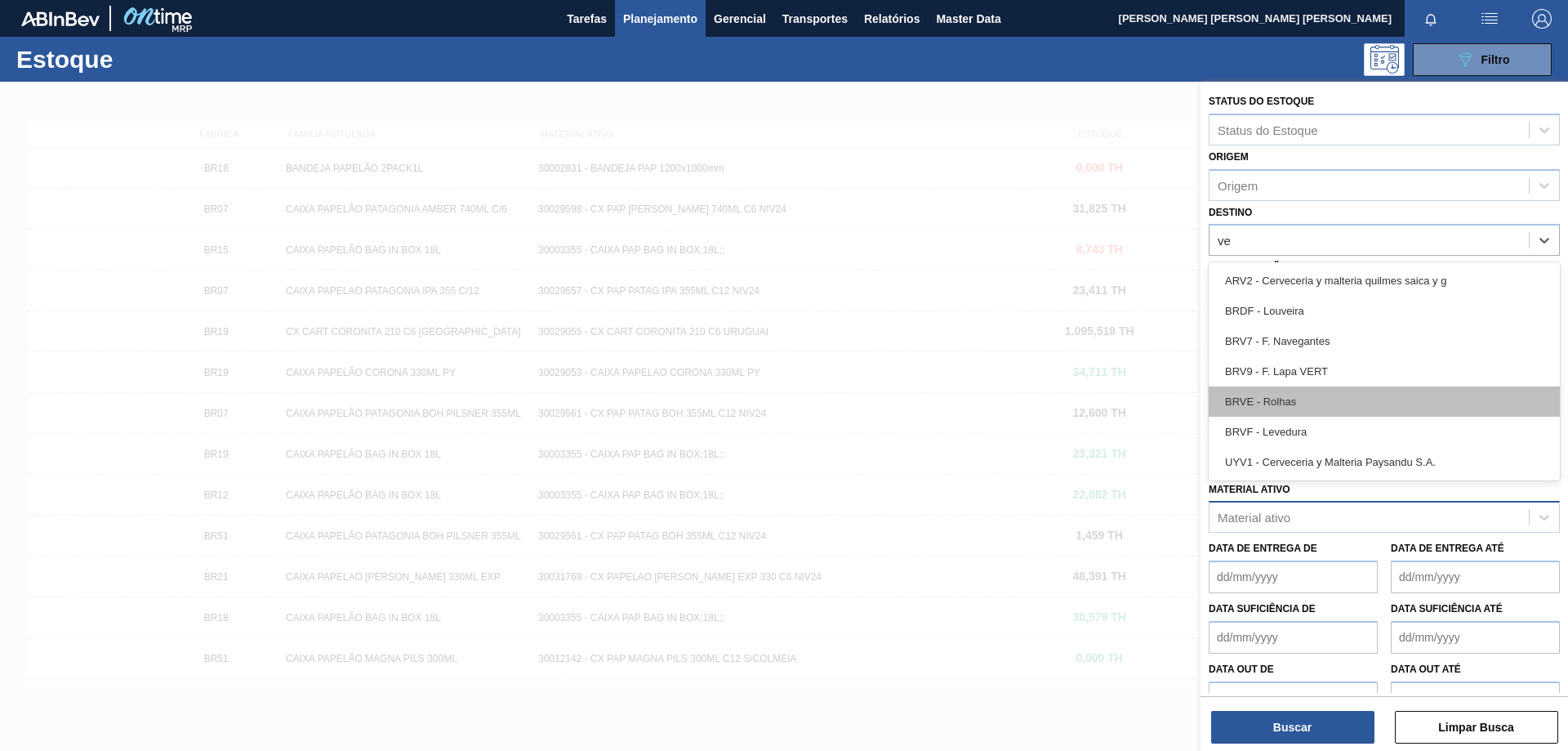
click at [1287, 400] on div "BRVE - Rolhas" at bounding box center [1384, 401] width 351 height 30
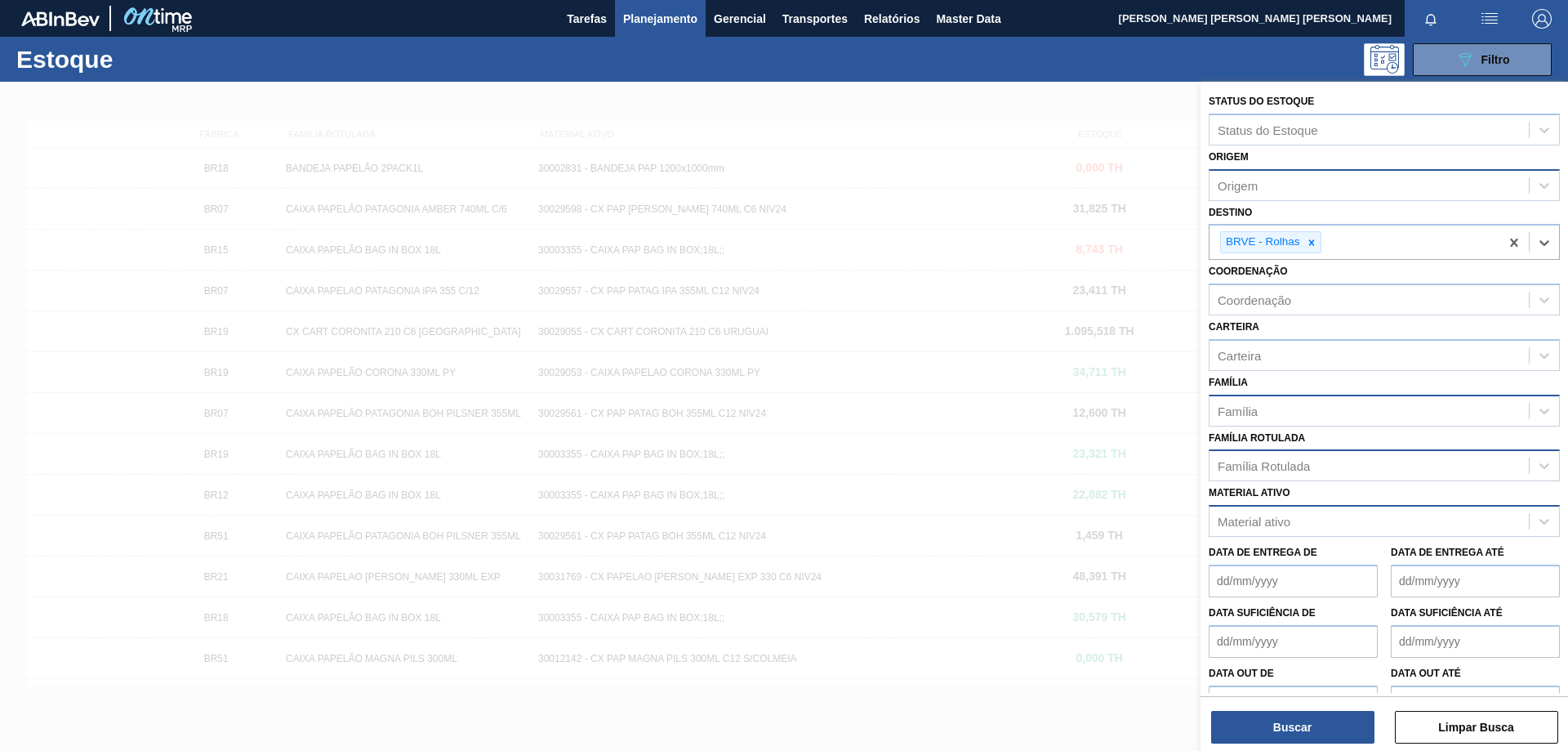
click at [1265, 186] on div "Origem" at bounding box center [1369, 185] width 319 height 24
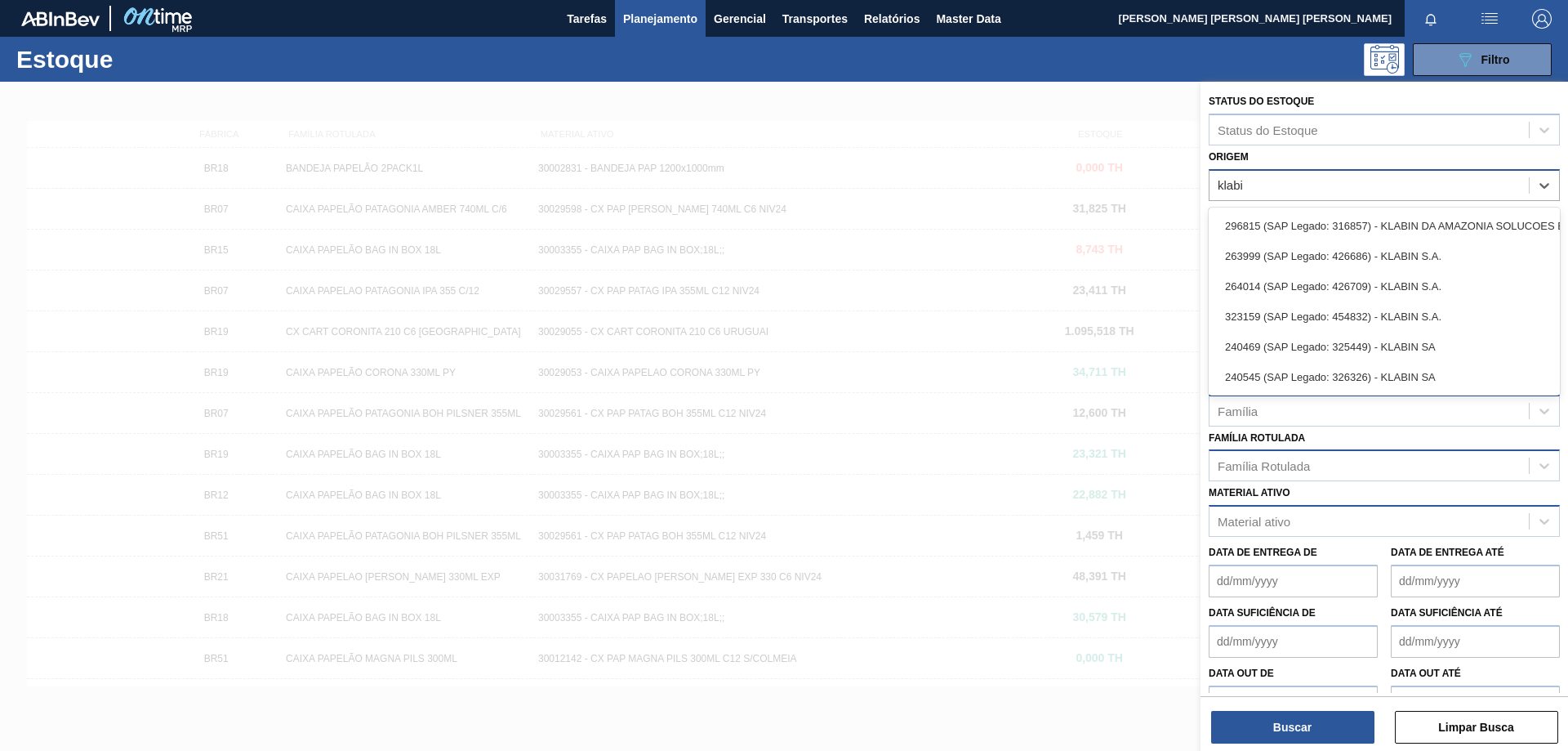
type input "klabin"
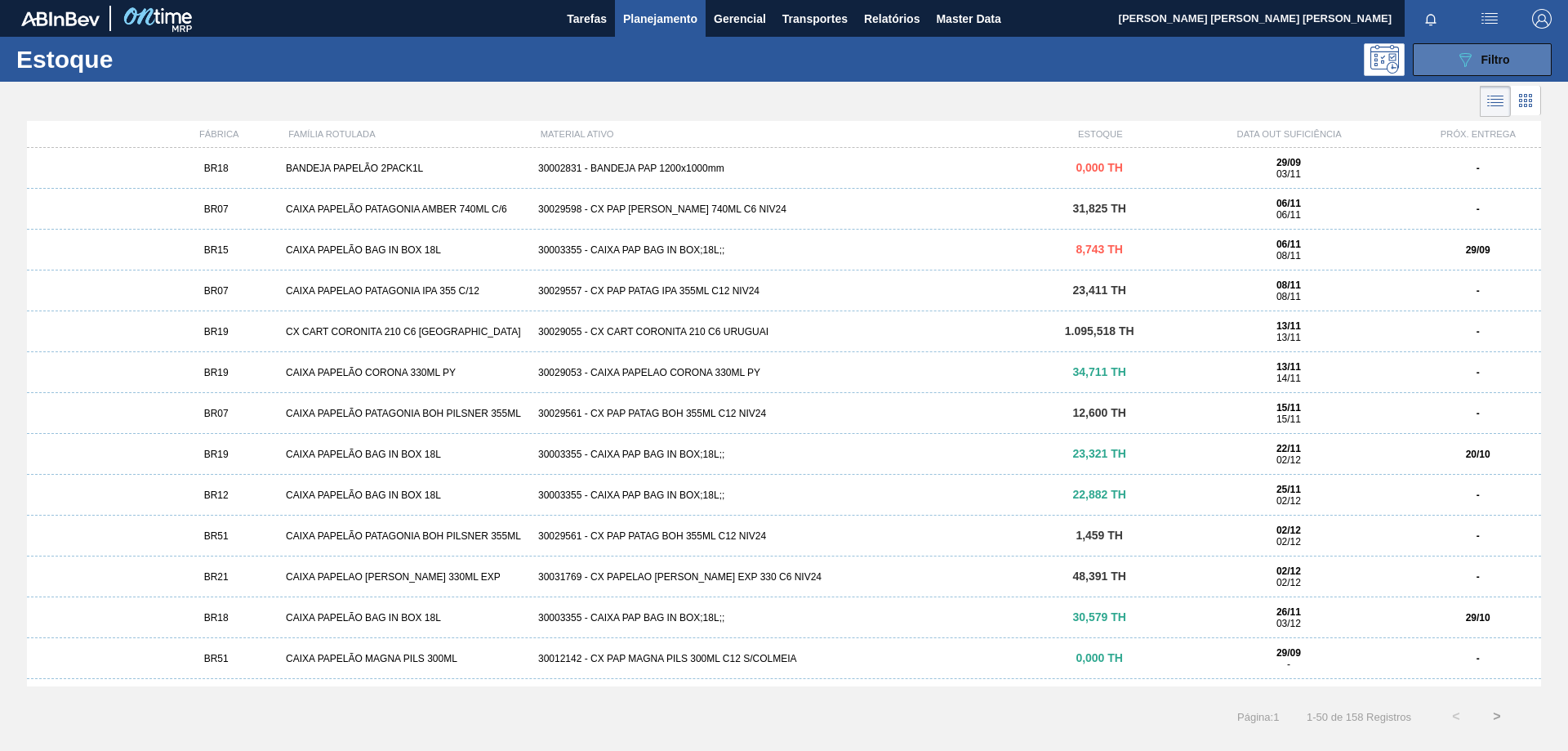
click at [1509, 60] on span "Filtro" at bounding box center [1495, 60] width 29 height 13
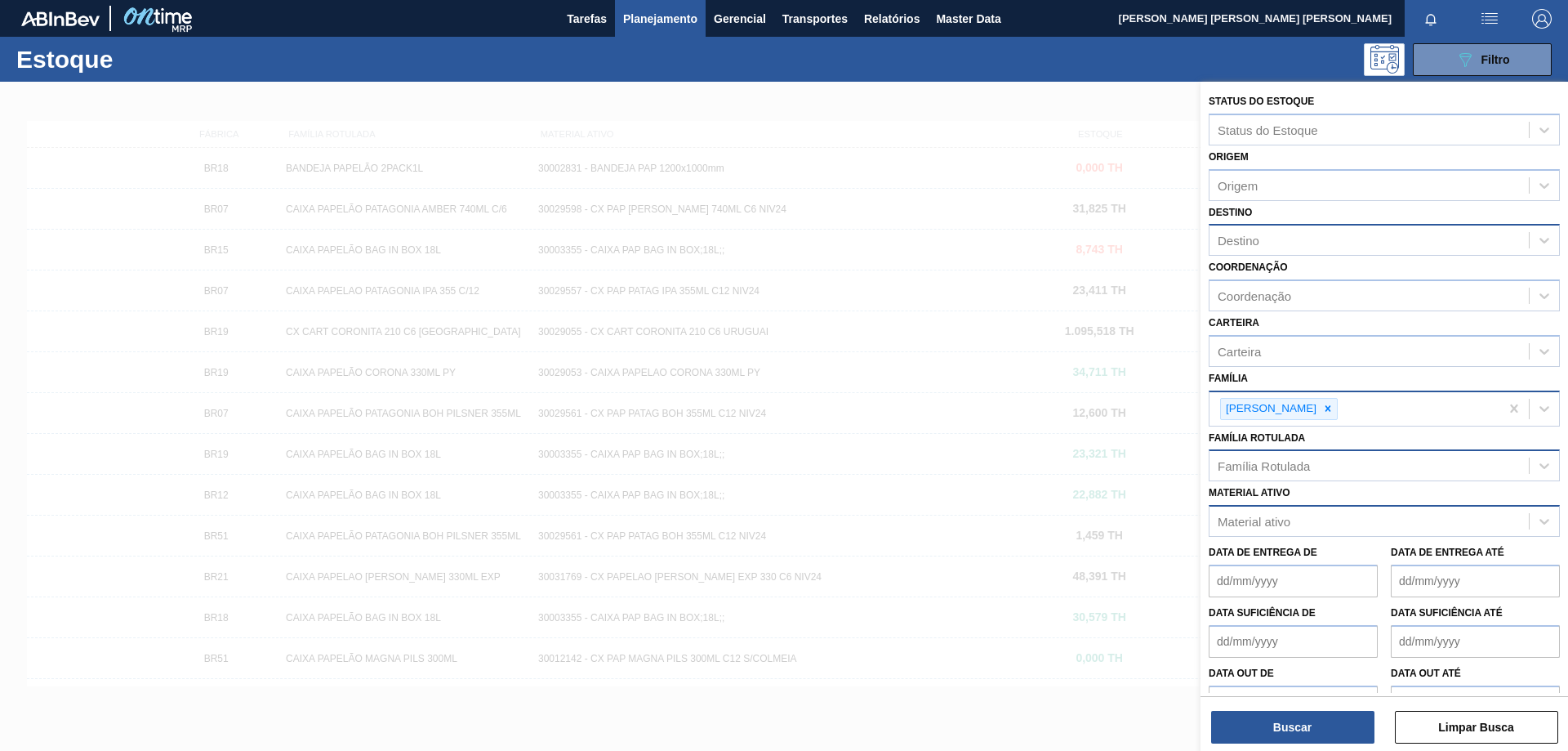
click at [1263, 239] on div "Destino" at bounding box center [1369, 241] width 319 height 24
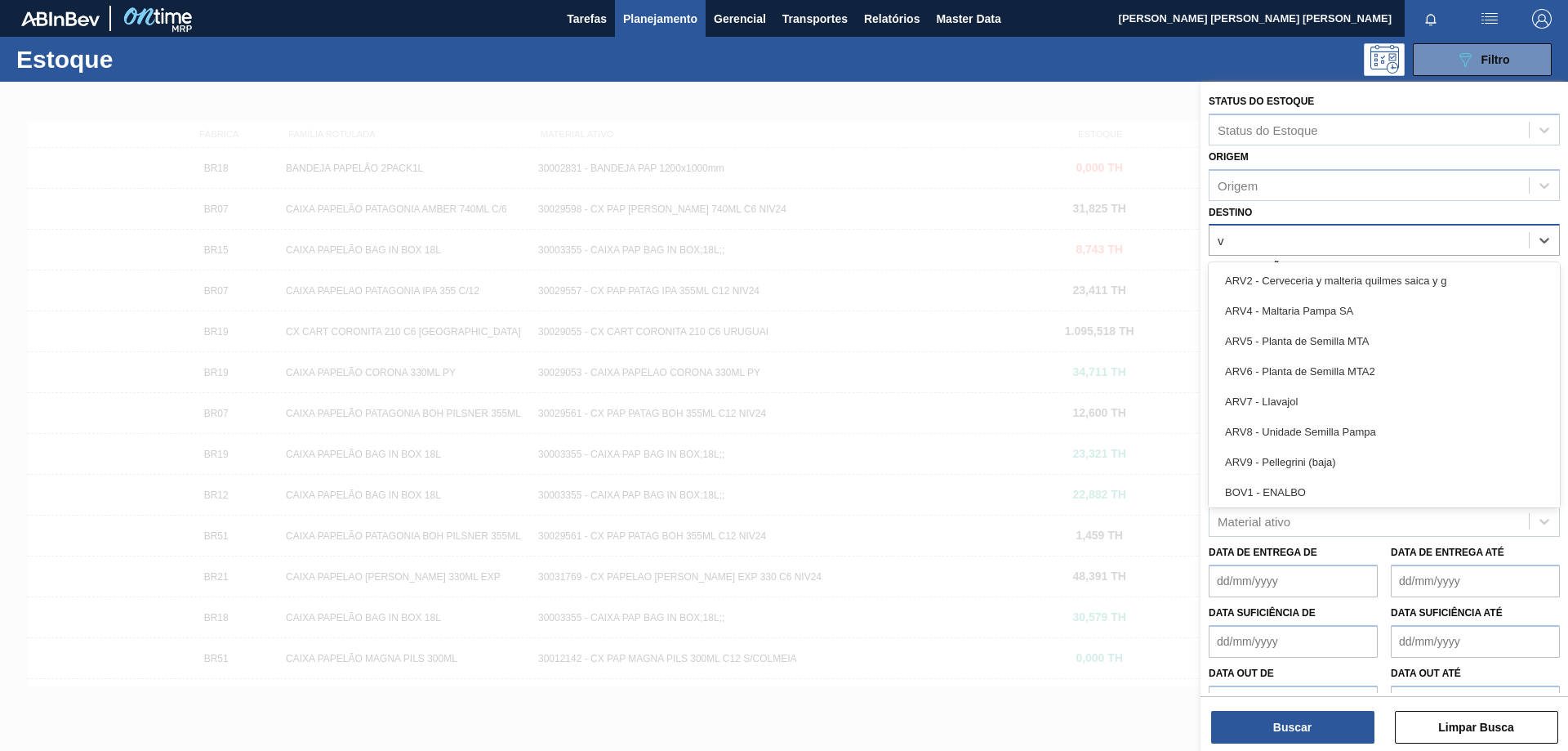
type input "ve"
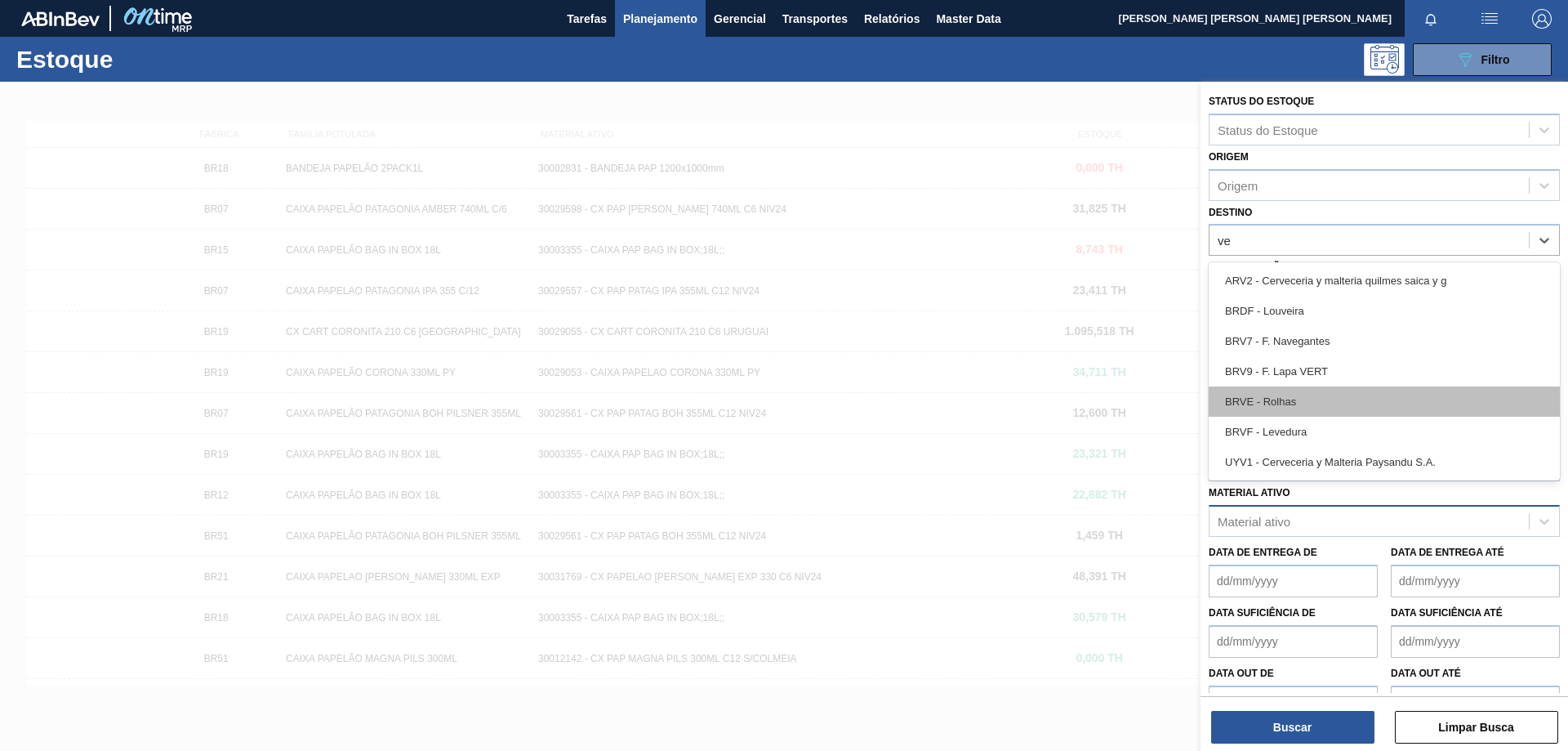
click at [1291, 394] on div "BRVE - Rolhas" at bounding box center [1384, 401] width 351 height 30
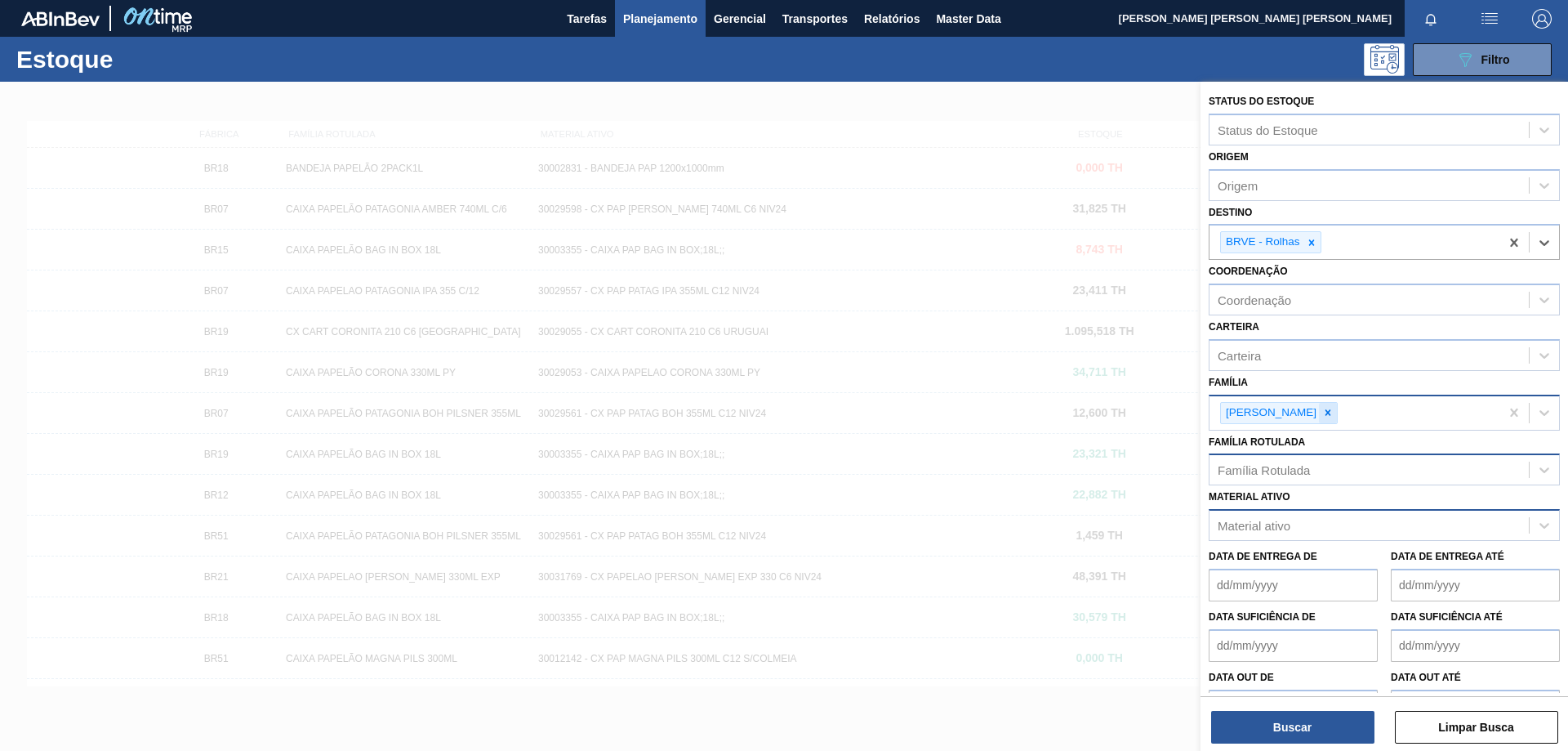
click at [1323, 412] on icon at bounding box center [1328, 412] width 11 height 11
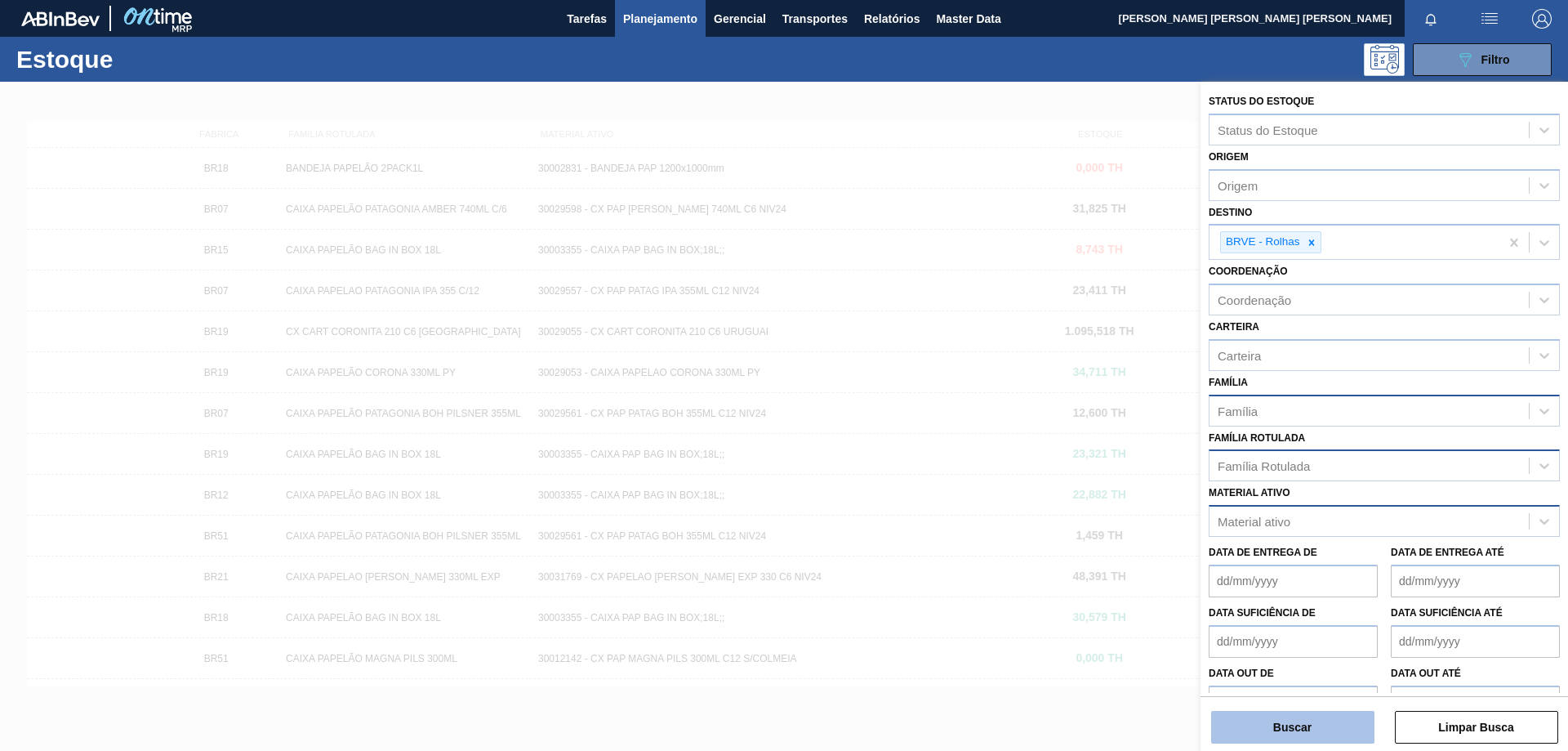
click at [1317, 715] on button "Buscar" at bounding box center [1292, 726] width 163 height 32
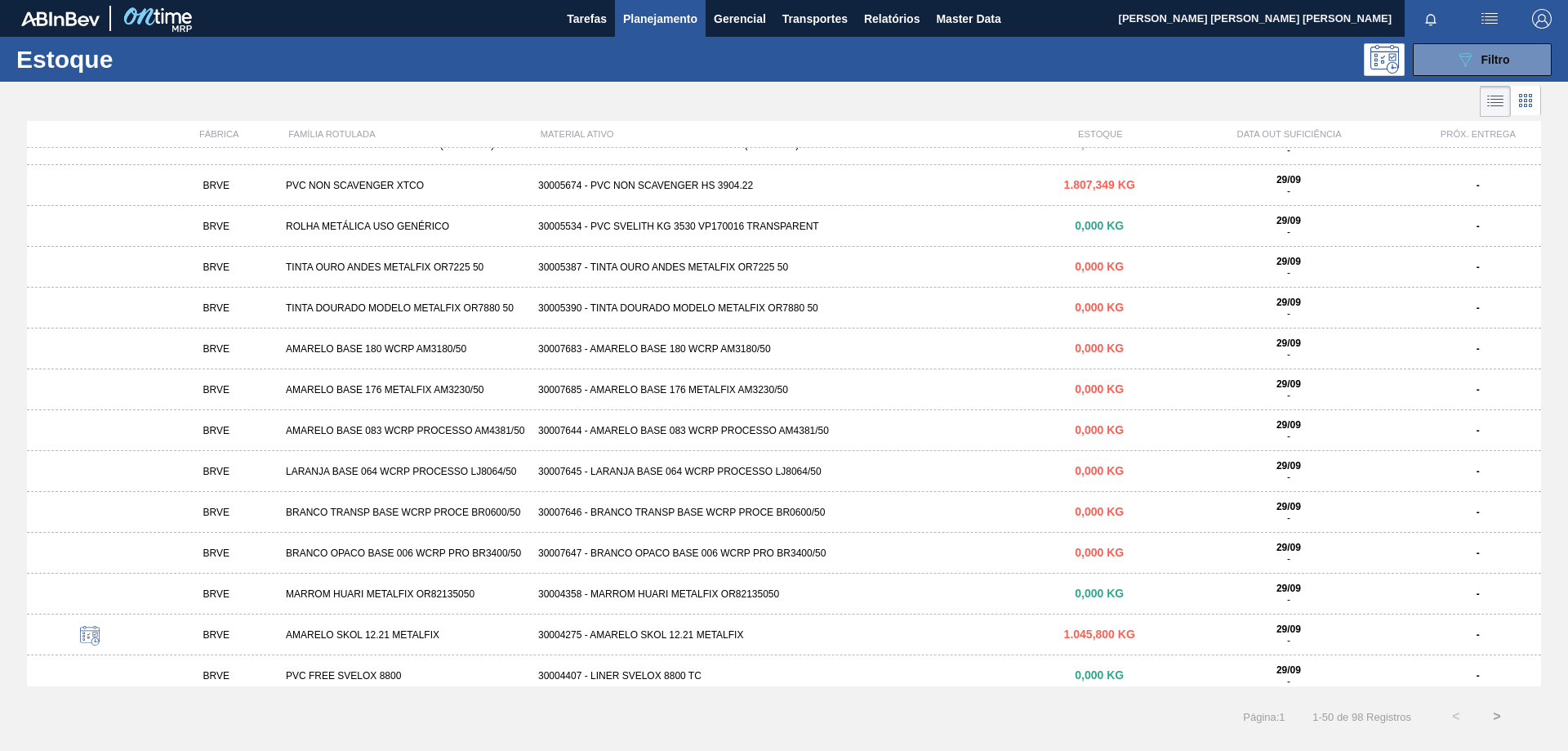
scroll to position [1504, 0]
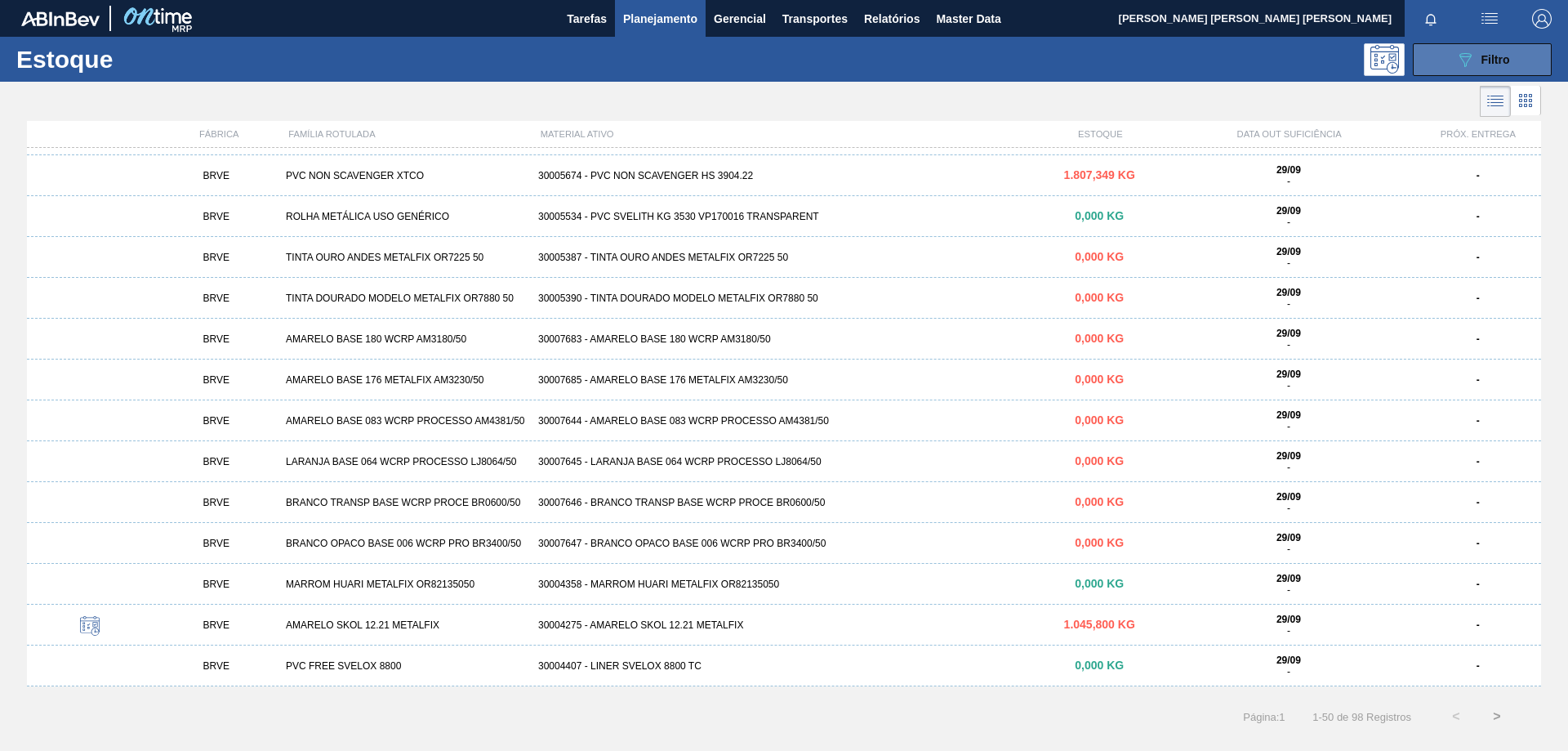
click at [1440, 59] on button "089F7B8B-B2A5-4AFE-B5C0-19BA573D28AC Filtro" at bounding box center [1482, 59] width 139 height 32
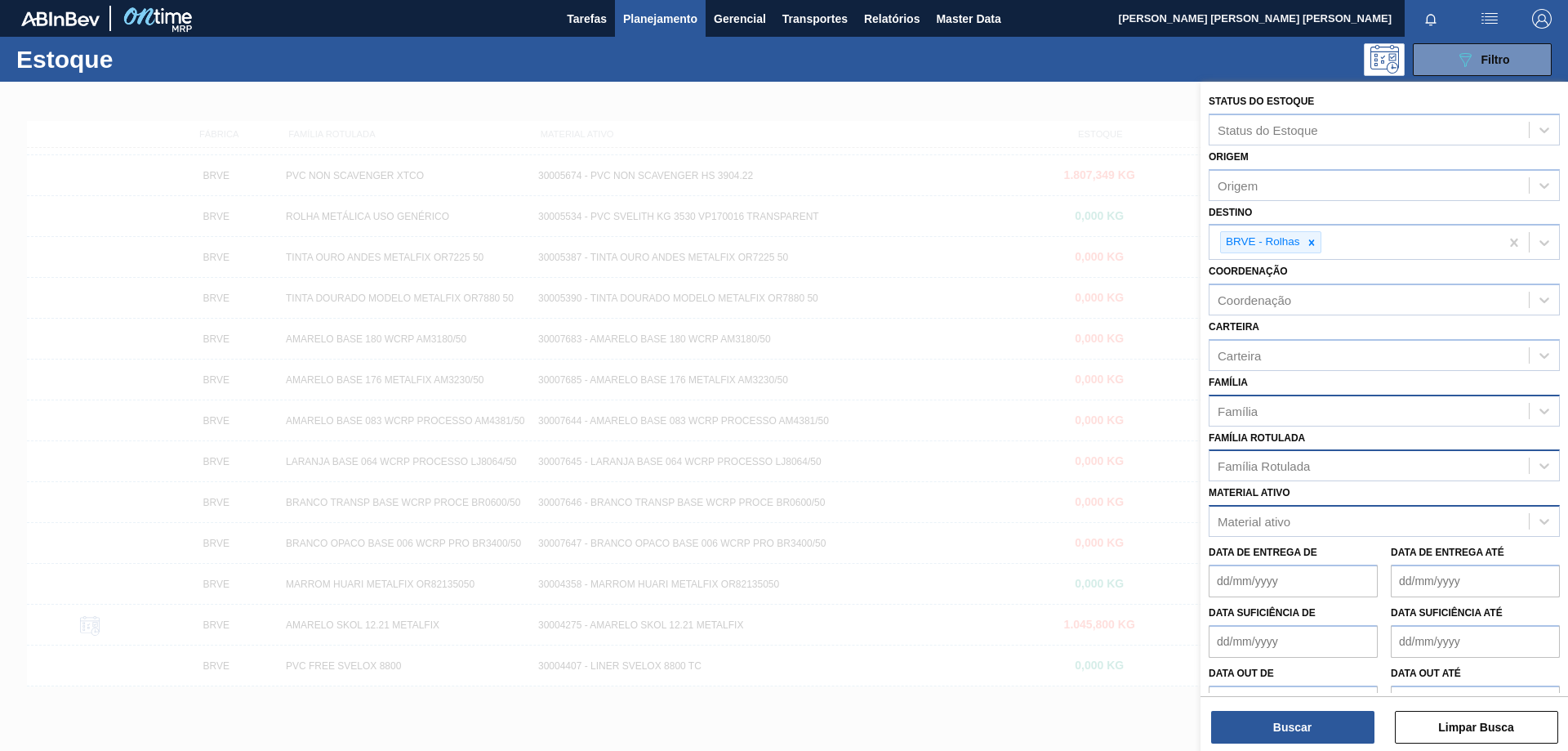
click at [1294, 519] on div "Material ativo" at bounding box center [1369, 522] width 319 height 24
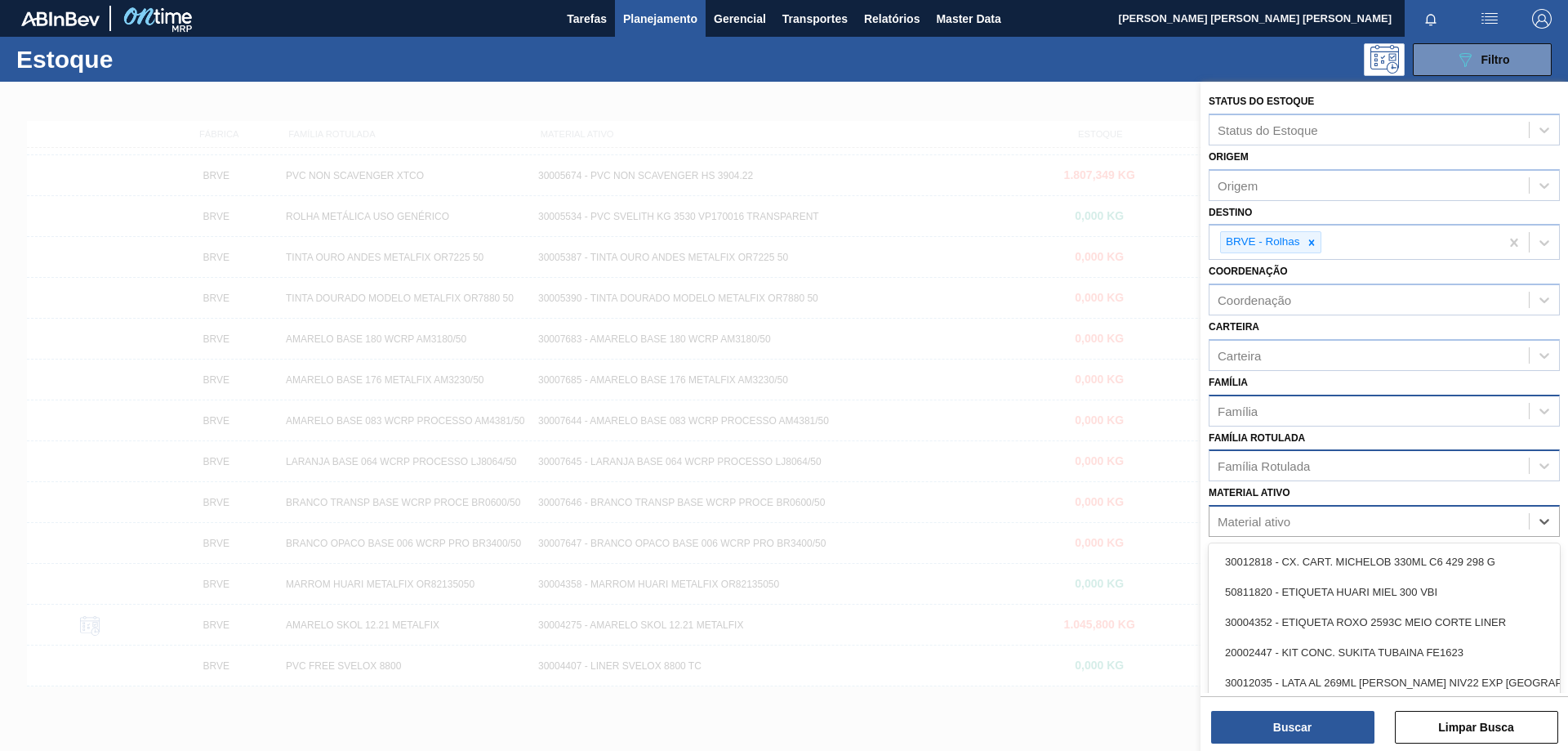
paste ativo "30003857"
type ativo "30003857"
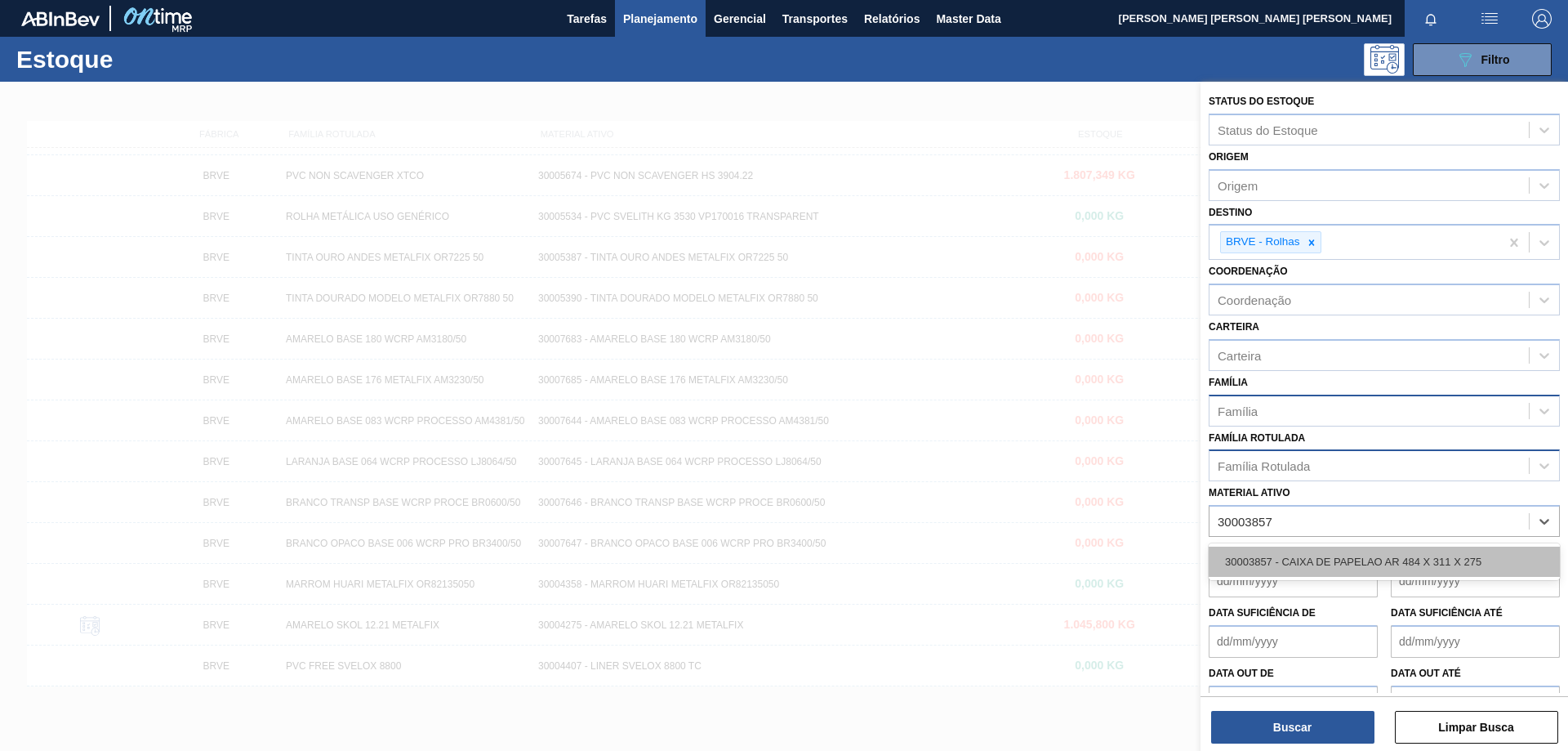
click at [1295, 553] on div "30003857 - CAIXA DE PAPELAO AR 484 X 311 X 275" at bounding box center [1384, 561] width 351 height 30
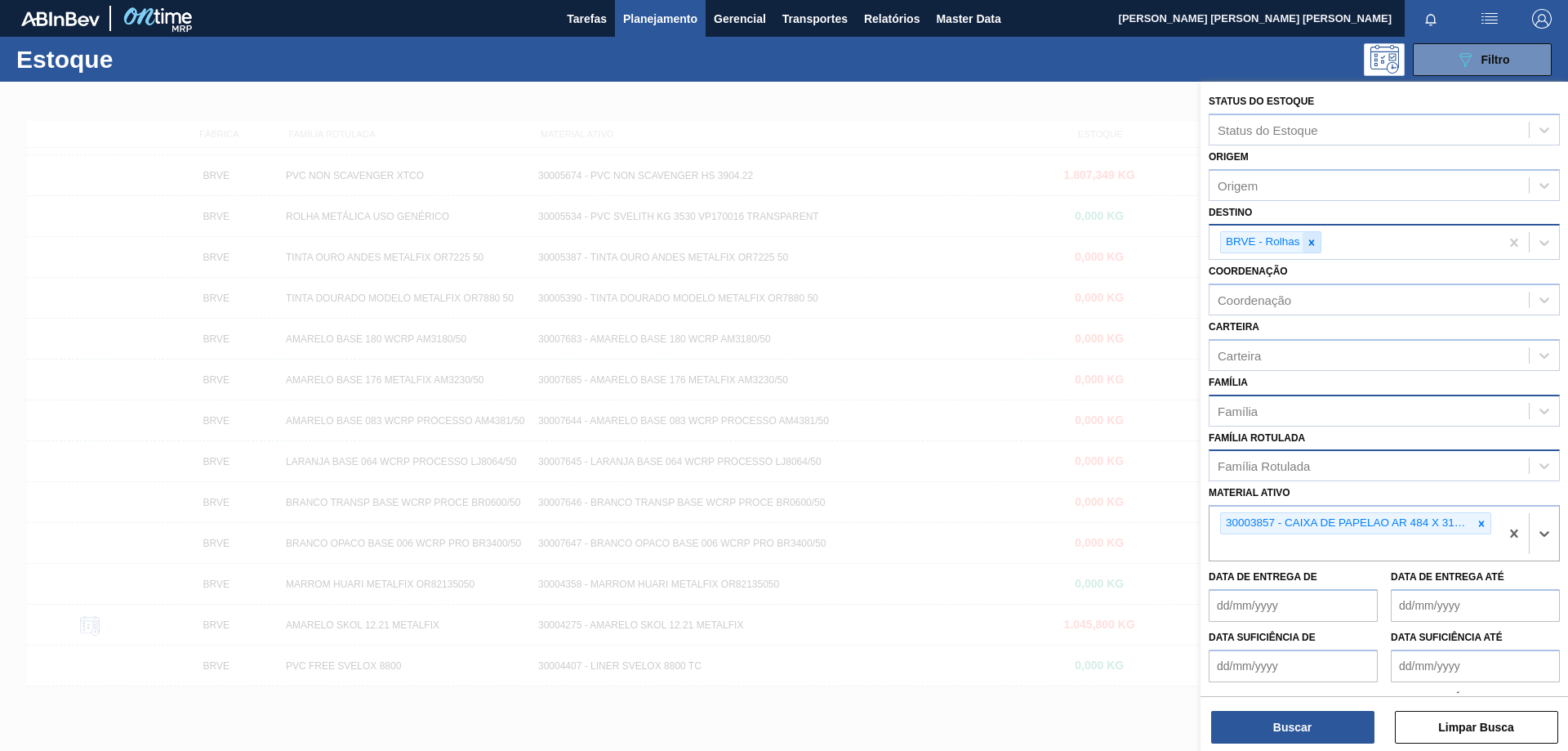
click at [1312, 240] on icon at bounding box center [1312, 243] width 11 height 11
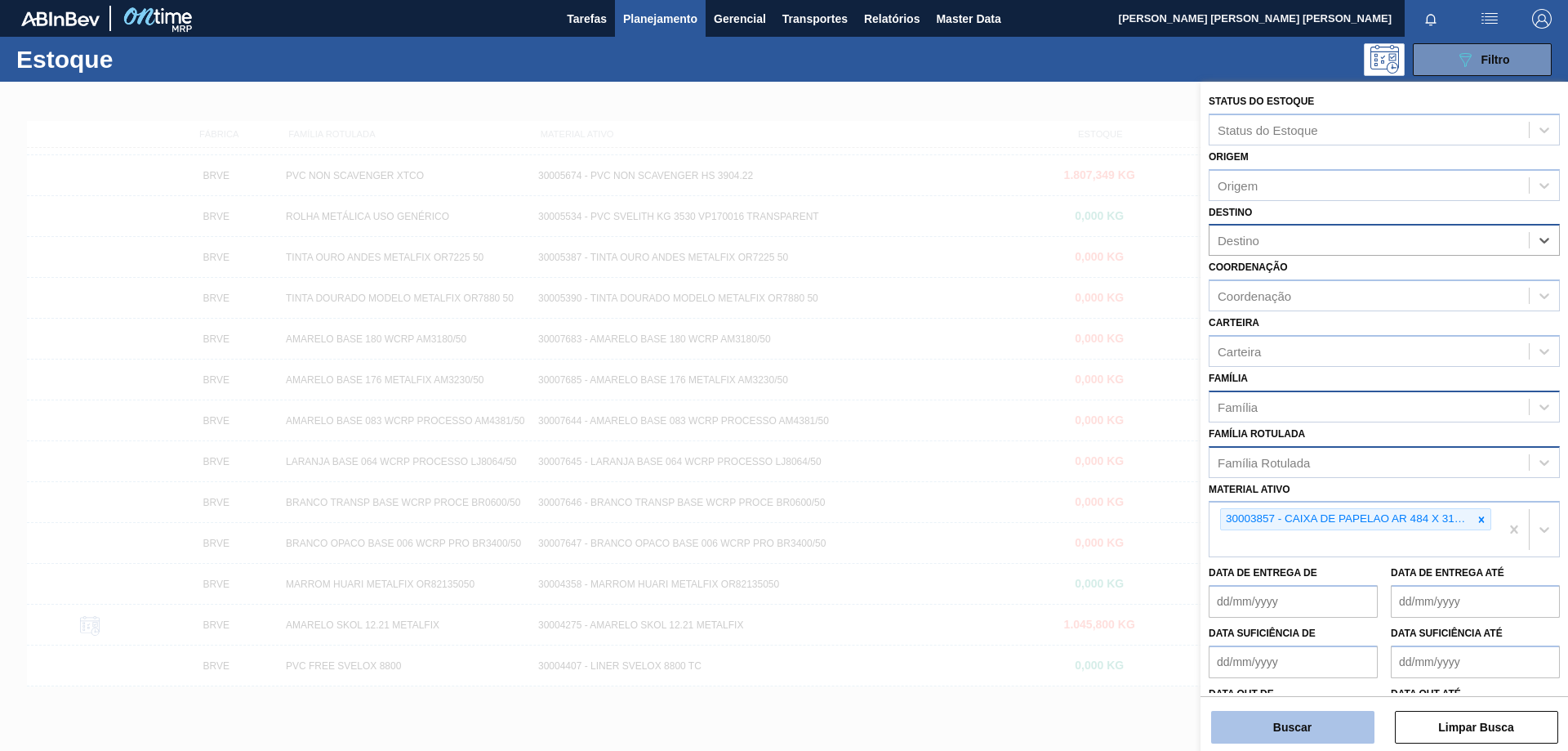
click at [1294, 731] on button "Buscar" at bounding box center [1292, 726] width 163 height 32
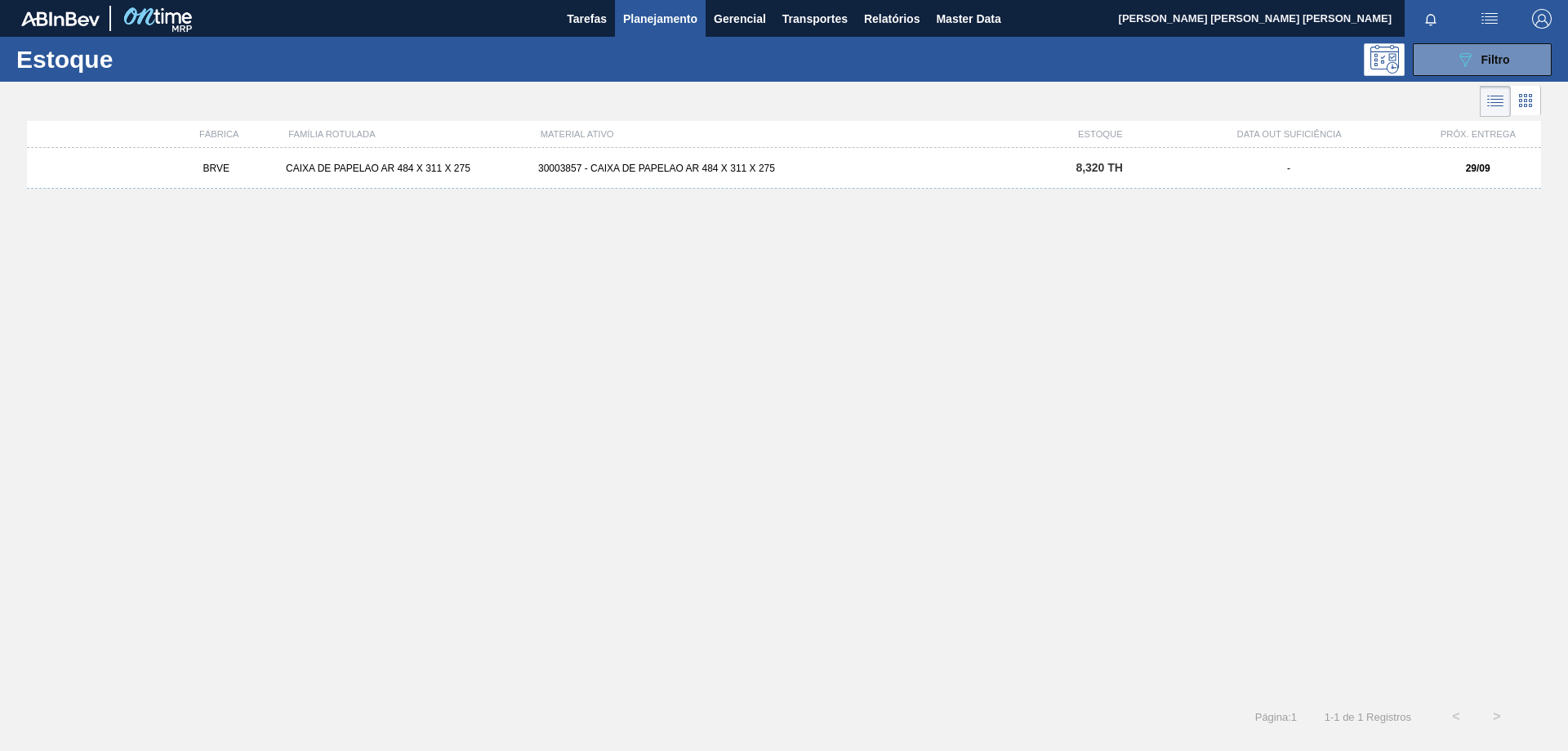
click at [457, 168] on div "CAIXA DE PAPELAO AR 484 X 311 X 275" at bounding box center [406, 168] width 253 height 11
